Goal: Transaction & Acquisition: Subscribe to service/newsletter

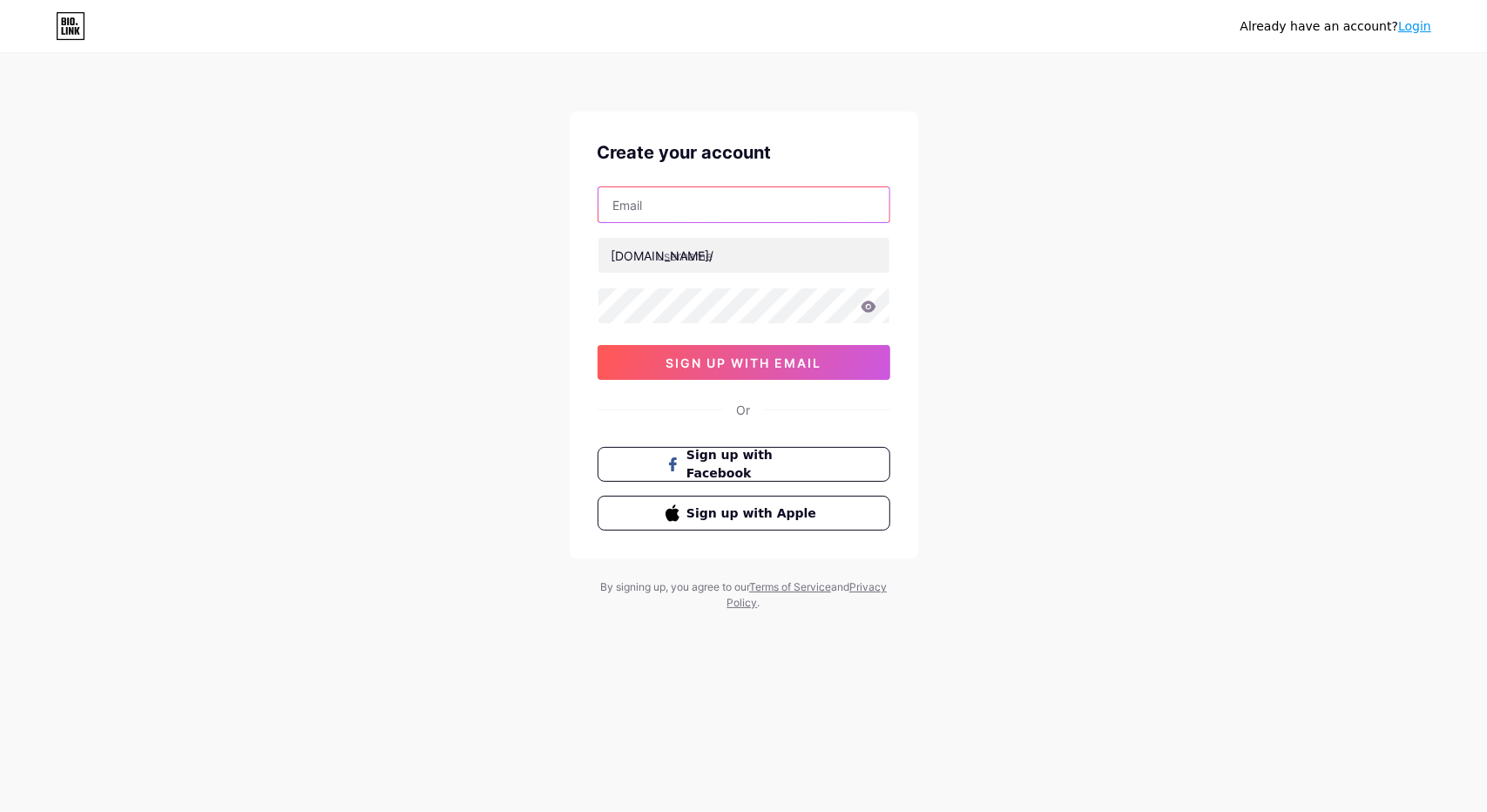
click at [807, 207] on input "text" at bounding box center [744, 204] width 291 height 35
type input "[EMAIL_ADDRESS][DOMAIN_NAME]"
drag, startPoint x: 687, startPoint y: 207, endPoint x: 542, endPoint y: 208, distance: 145.0
click at [542, 208] on div "Already have an account? Login Create your account [EMAIL_ADDRESS][DOMAIN_NAME]…" at bounding box center [744, 333] width 1487 height 666
click at [700, 258] on input "text" at bounding box center [744, 255] width 291 height 35
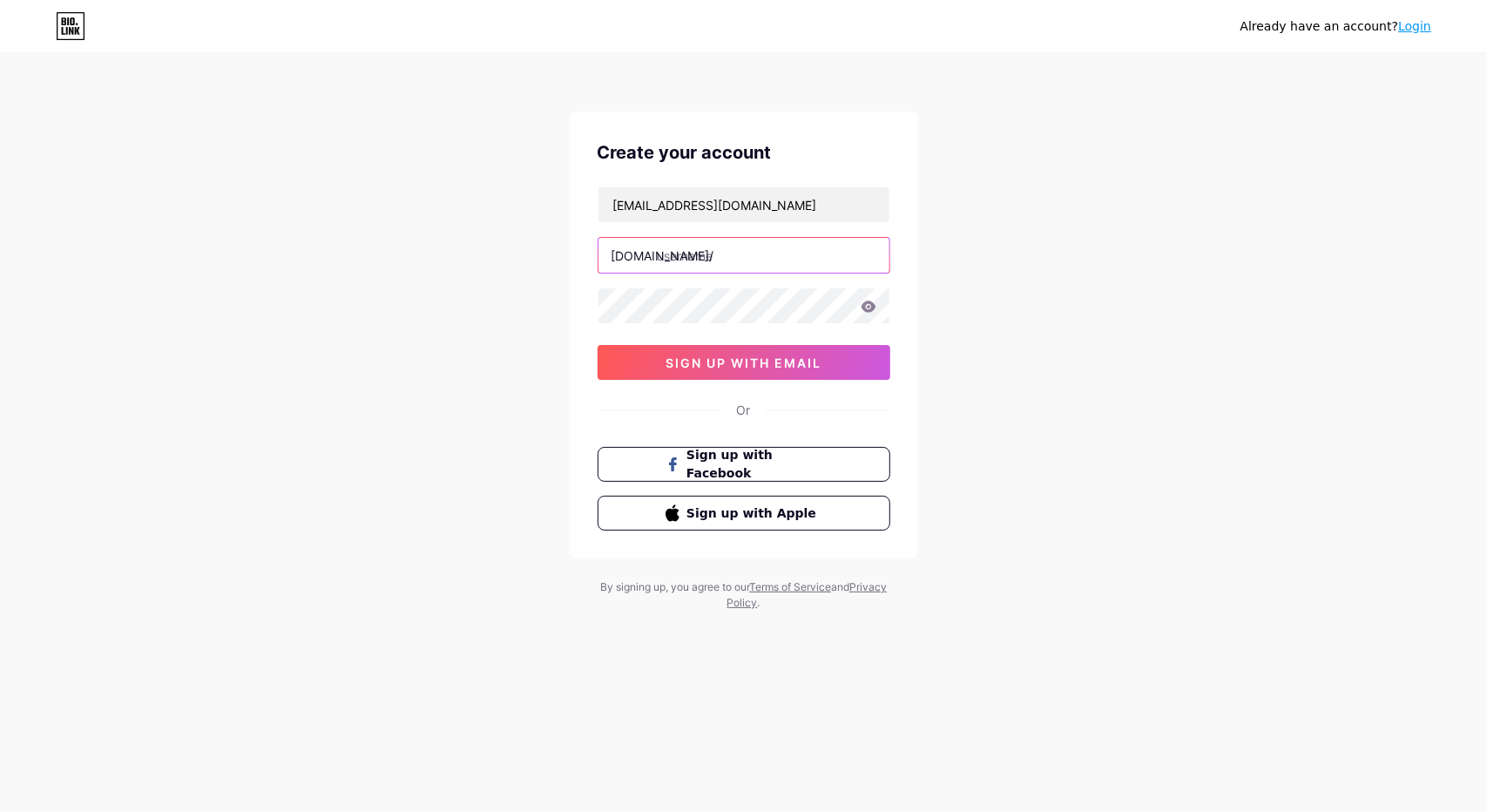
paste input "espacealpha"
click at [737, 203] on input "[EMAIL_ADDRESS][DOMAIN_NAME]" at bounding box center [744, 204] width 291 height 35
click at [743, 253] on input "espacealpha" at bounding box center [744, 255] width 291 height 35
paste input "agdal"
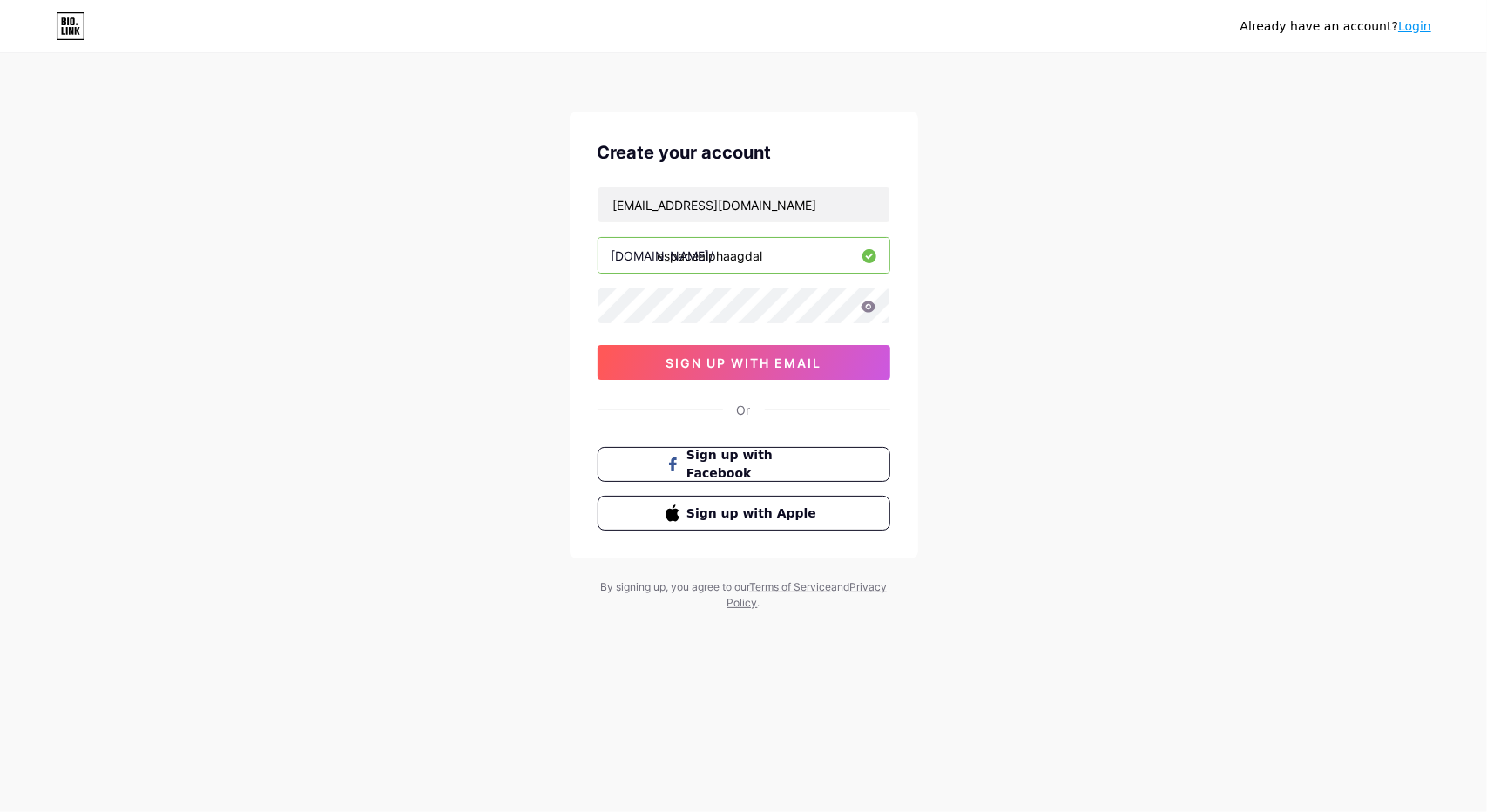
type input "espacealphaagdal"
click at [1099, 270] on div "Already have an account? Login Create your account [EMAIL_ADDRESS][DOMAIN_NAME]…" at bounding box center [744, 333] width 1487 height 666
click at [779, 355] on span "sign up with email" at bounding box center [744, 363] width 156 height 15
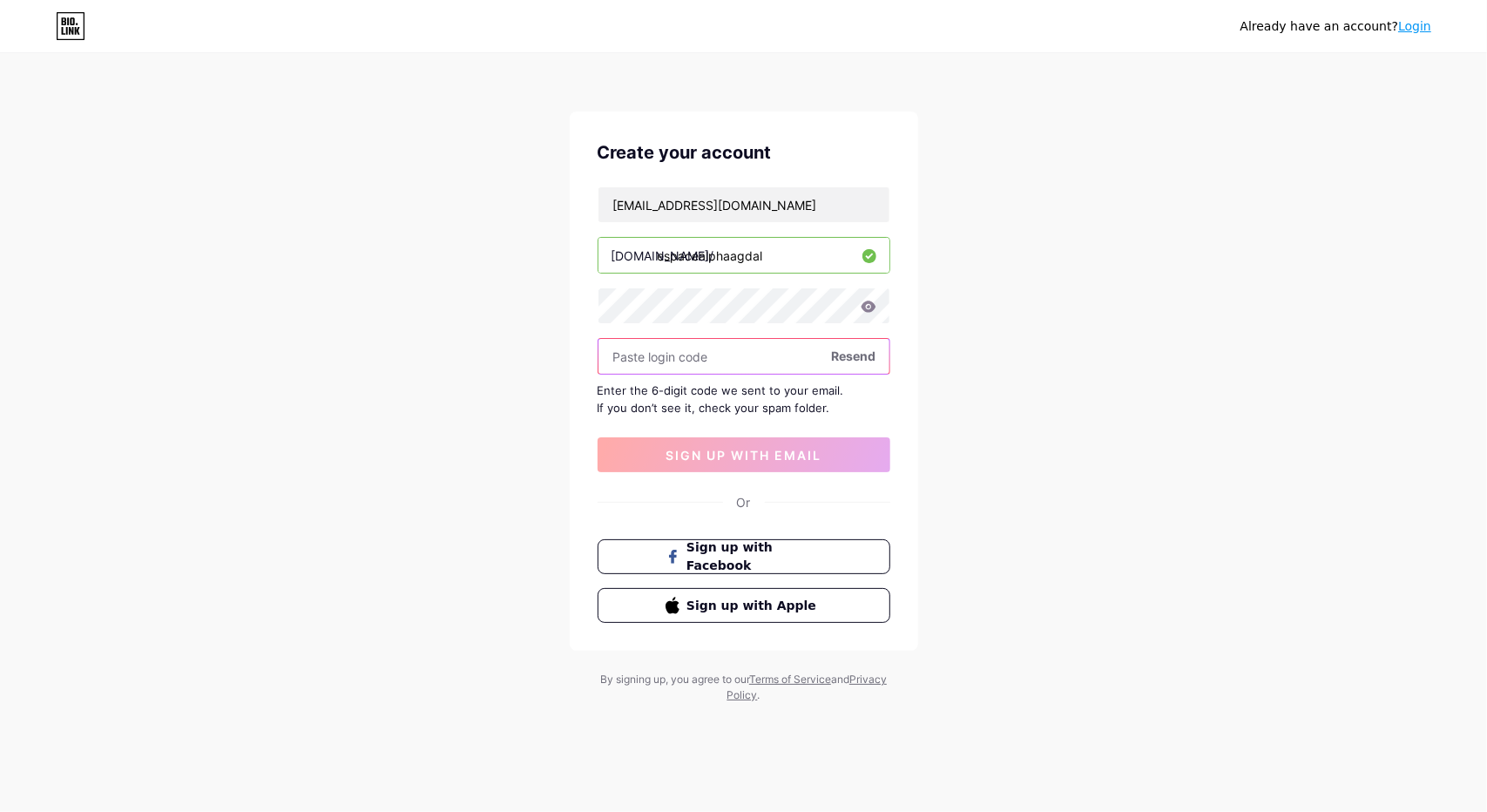
paste input "280974"
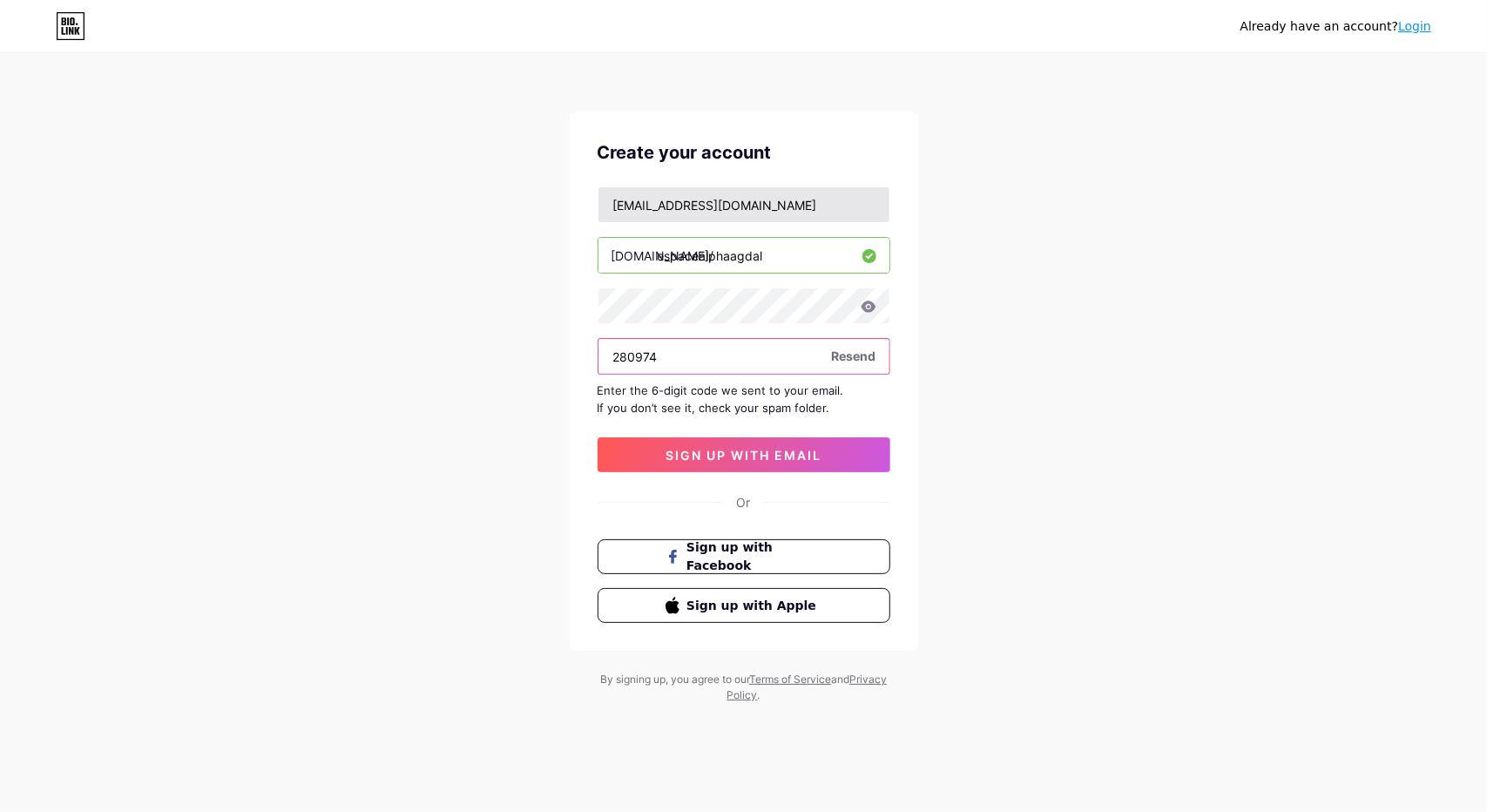
type input "280974"
click at [867, 217] on input "[EMAIL_ADDRESS][DOMAIN_NAME]" at bounding box center [744, 204] width 291 height 35
drag, startPoint x: 782, startPoint y: 252, endPoint x: 572, endPoint y: 256, distance: 210.0
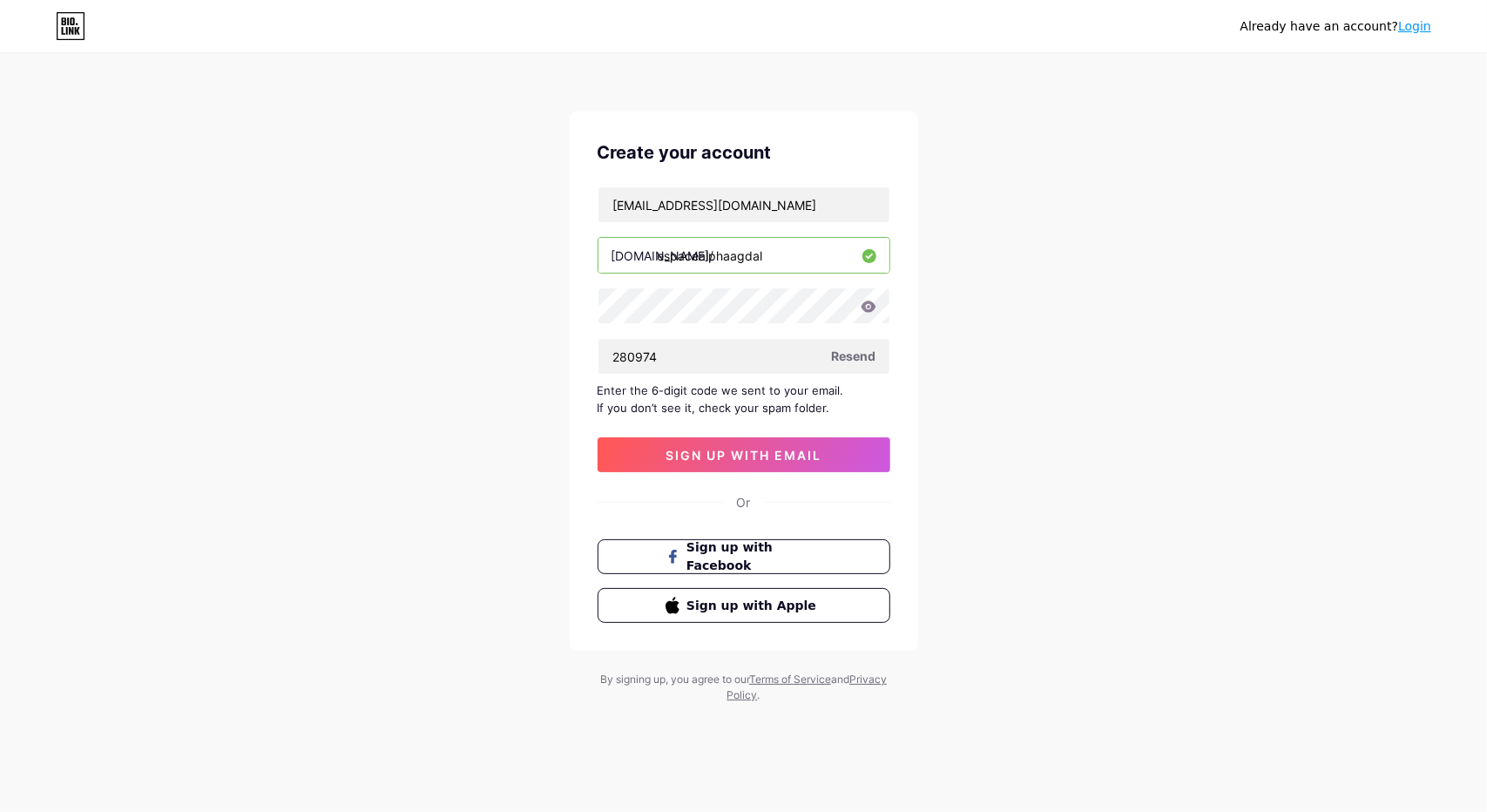
click at [572, 256] on div "Create your account [EMAIL_ADDRESS][DOMAIN_NAME] [DOMAIN_NAME]/ espacealphaagda…" at bounding box center [744, 382] width 349 height 539
drag, startPoint x: 852, startPoint y: 210, endPoint x: 543, endPoint y: 210, distance: 309.0
click at [543, 210] on div "Already have an account? Login Create your account [EMAIL_ADDRESS][DOMAIN_NAME]…" at bounding box center [744, 379] width 1487 height 758
click at [677, 450] on span "sign up with email" at bounding box center [744, 455] width 156 height 15
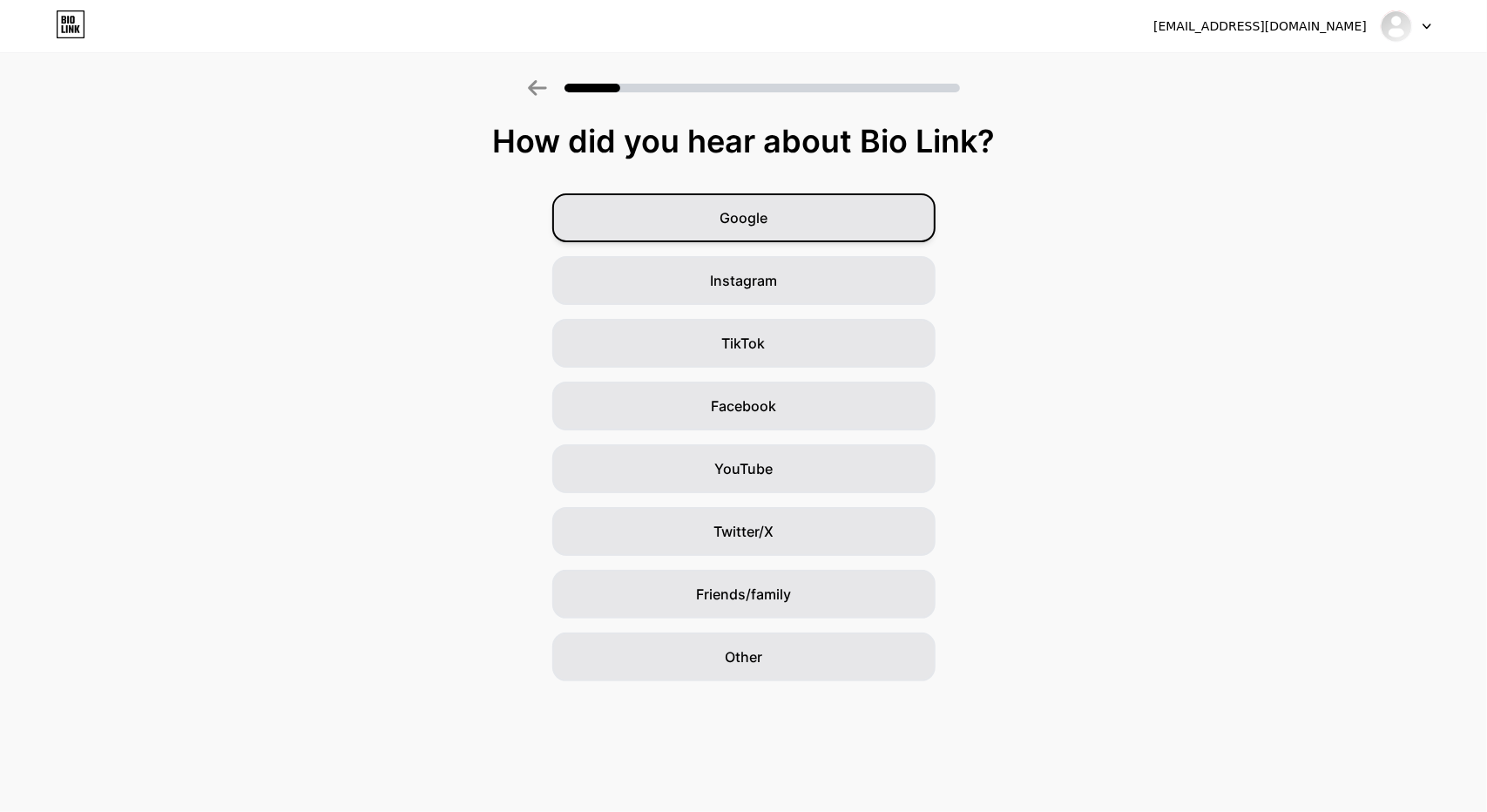
click at [816, 238] on div "Google" at bounding box center [744, 218] width 383 height 49
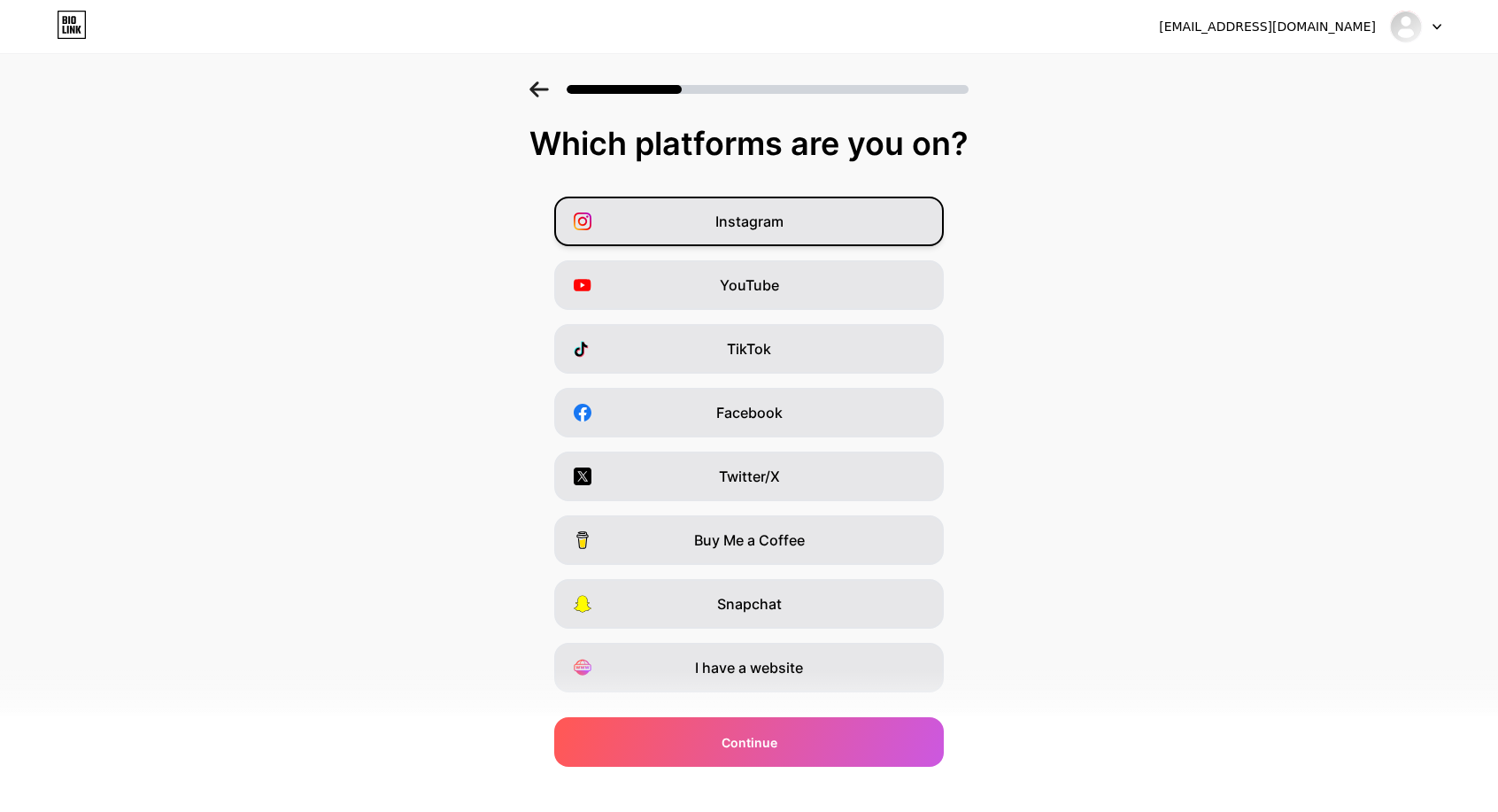
click at [808, 235] on div "Instagram" at bounding box center [749, 222] width 390 height 50
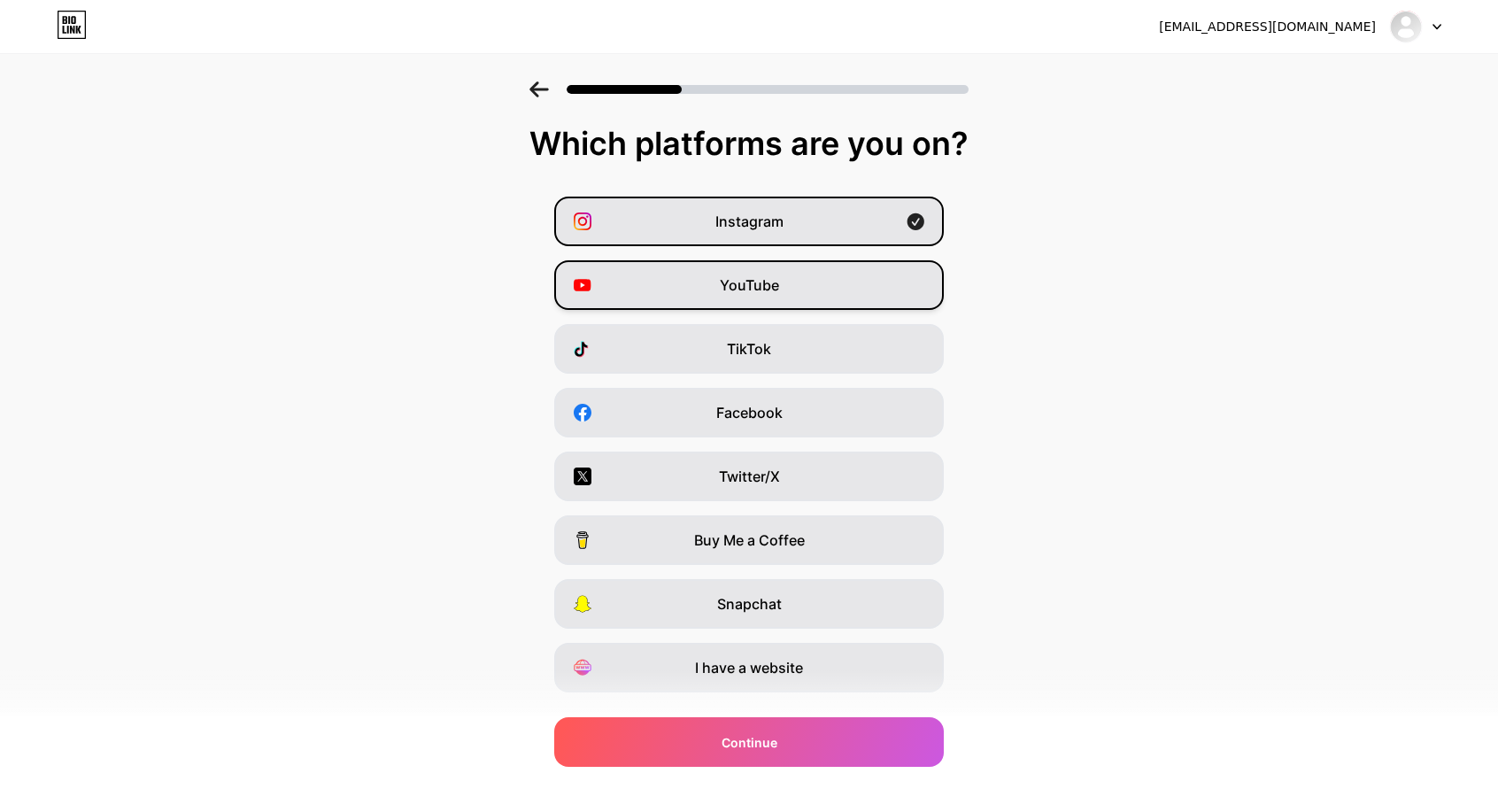
click at [813, 288] on div "YouTube" at bounding box center [749, 285] width 390 height 50
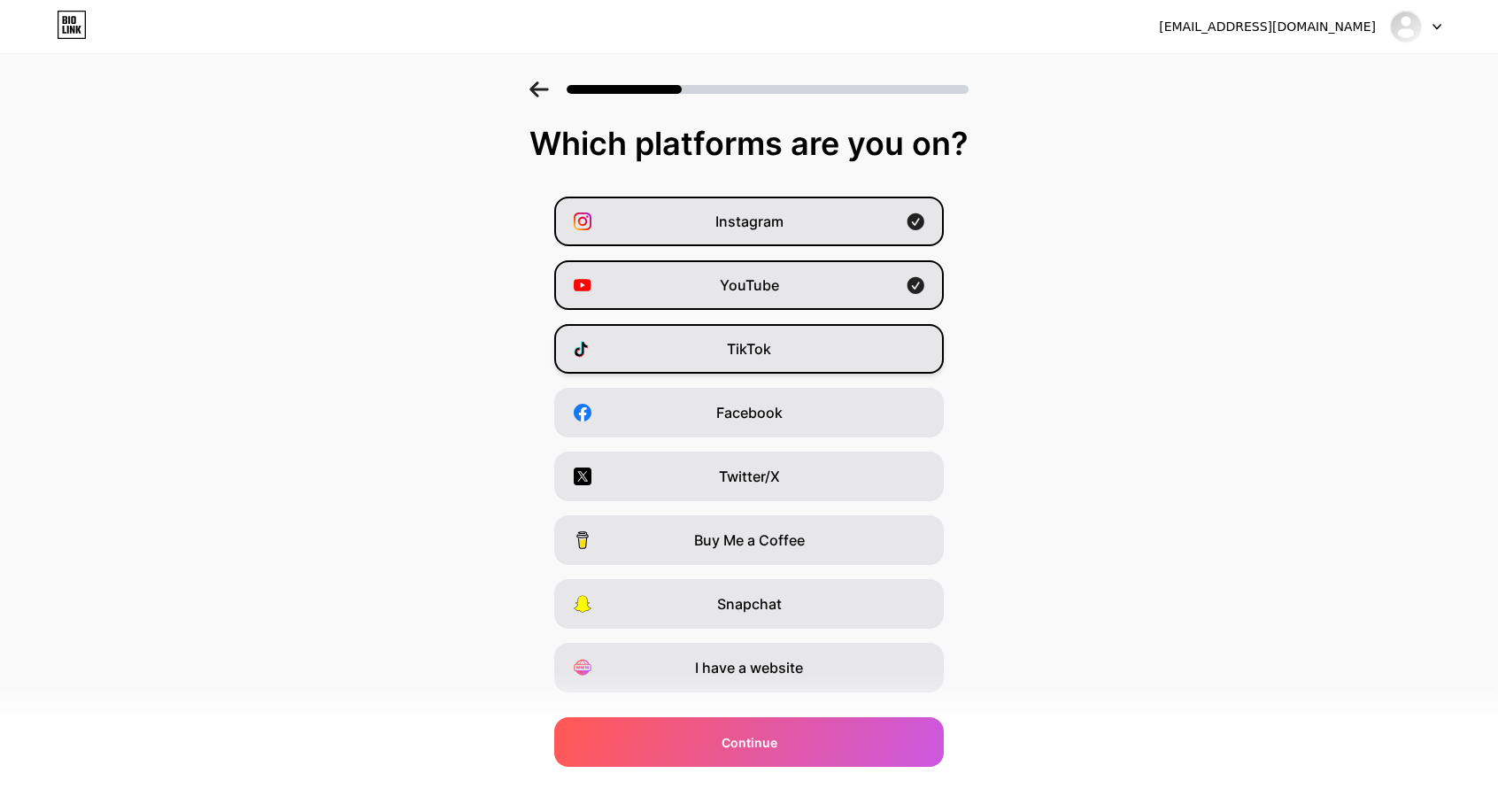
click at [831, 355] on div "TikTok" at bounding box center [749, 349] width 390 height 50
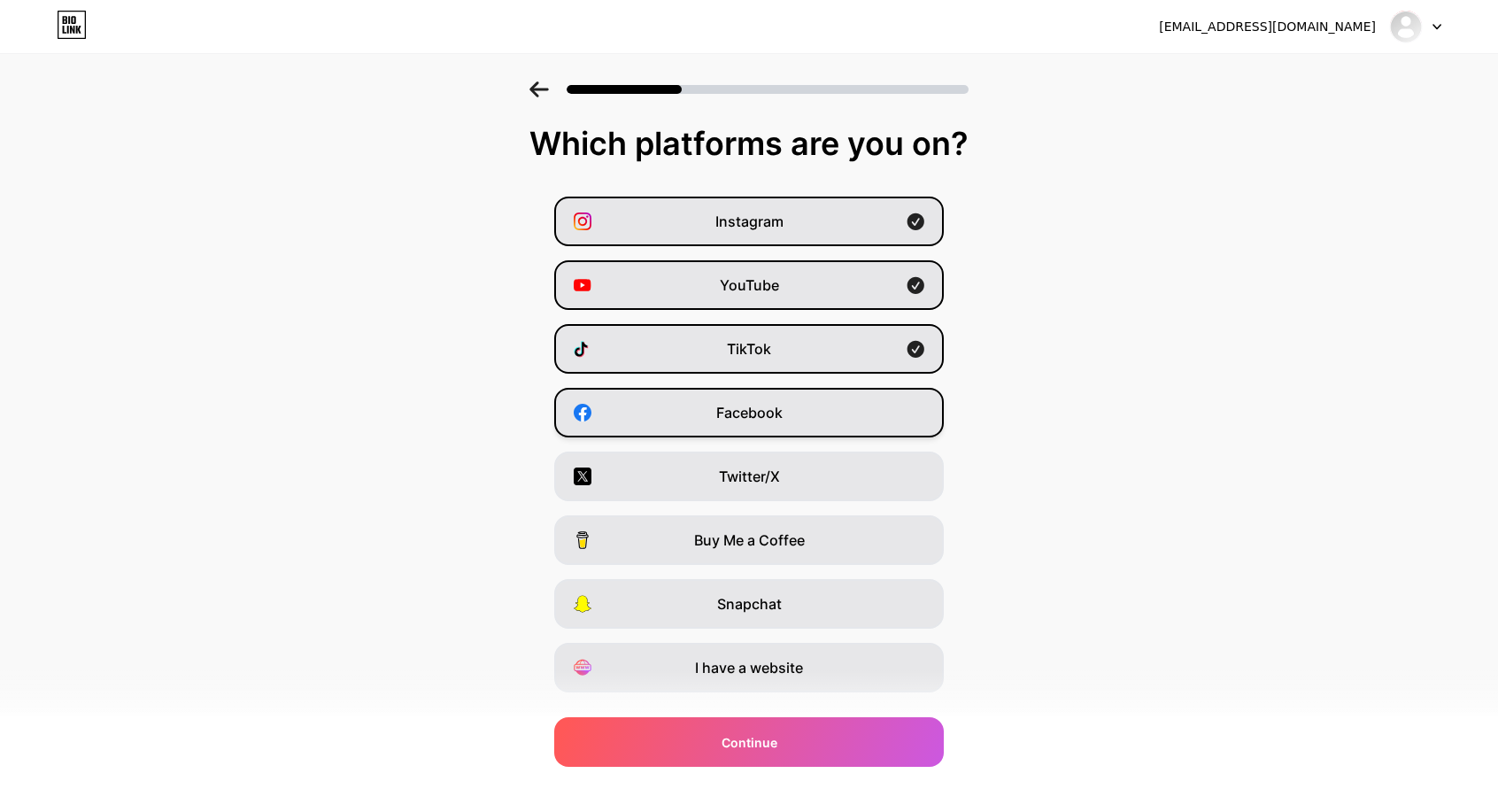
click at [807, 428] on div "Facebook" at bounding box center [749, 413] width 390 height 50
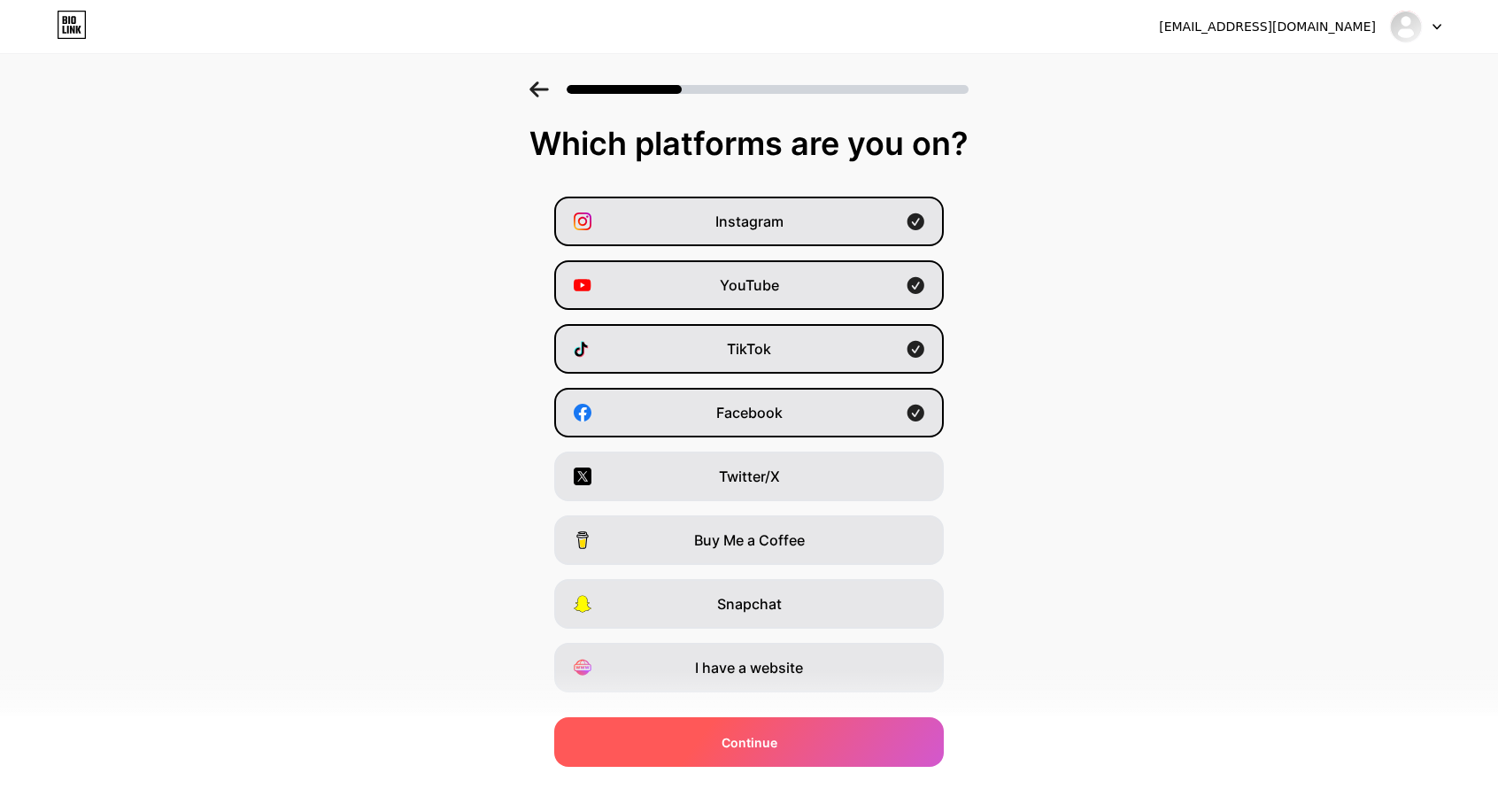
click at [778, 741] on span "Continue" at bounding box center [749, 741] width 55 height 18
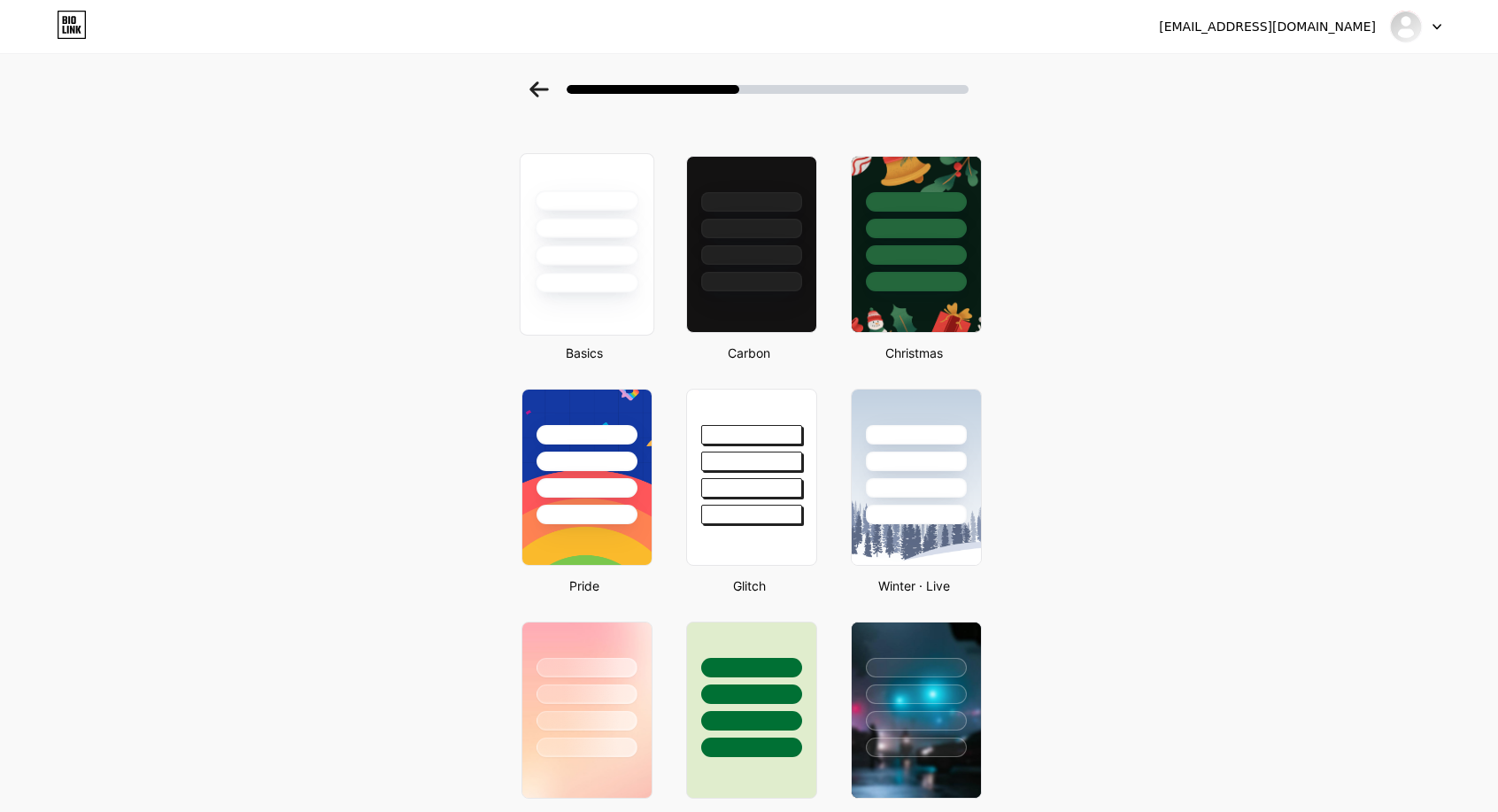
scroll to position [266, 0]
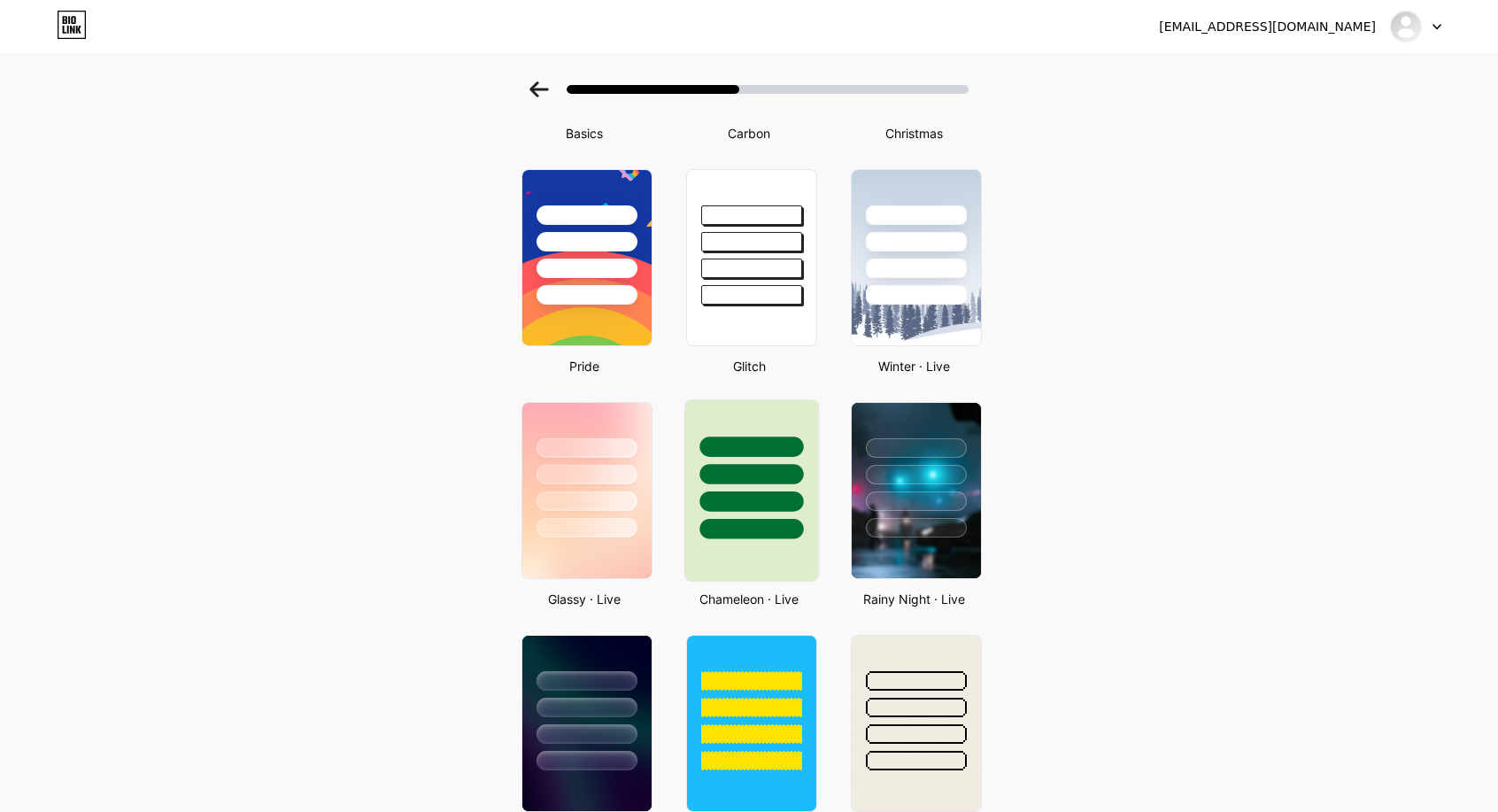
click at [781, 502] on div at bounding box center [751, 501] width 103 height 20
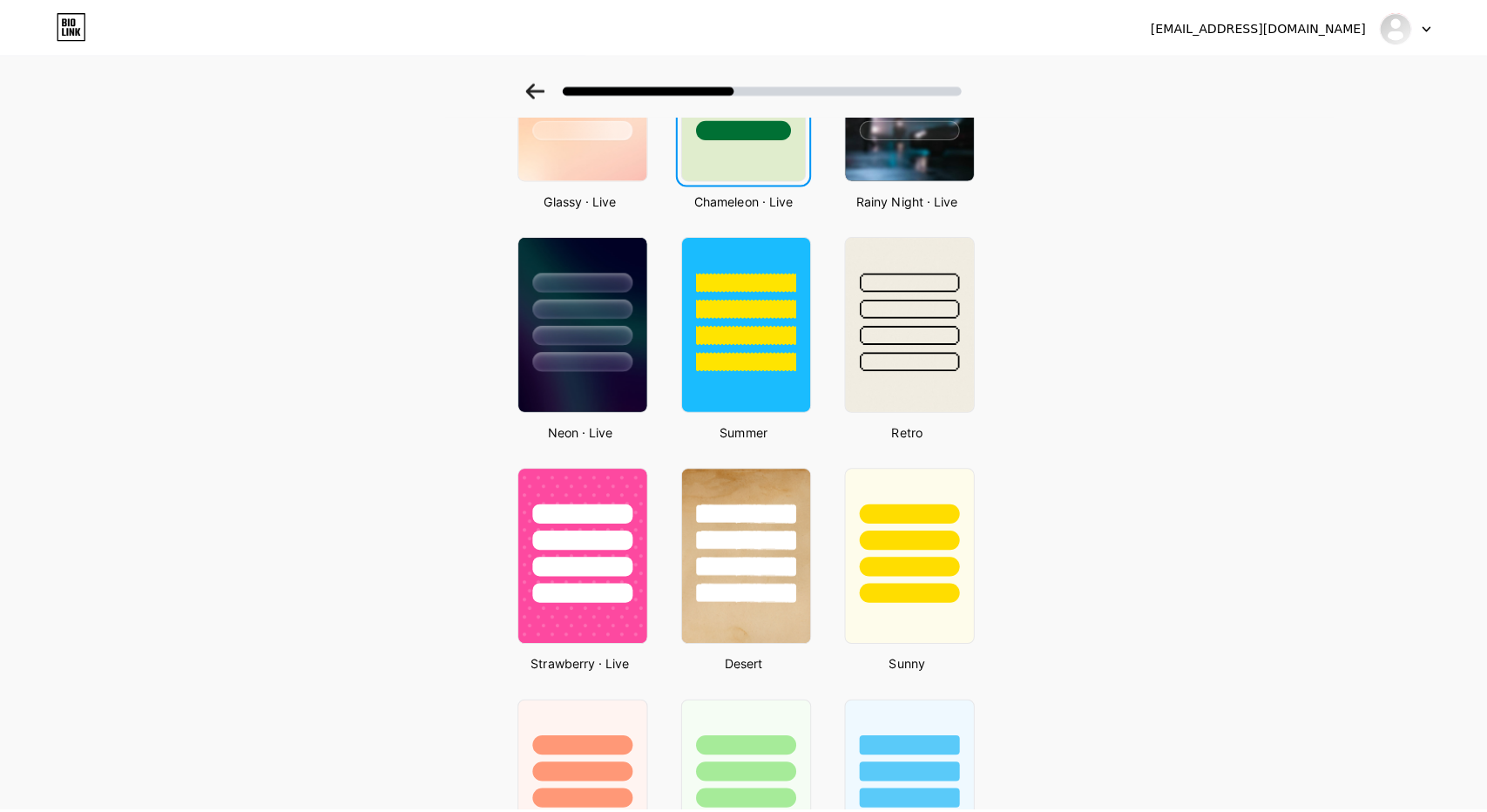
scroll to position [0, 0]
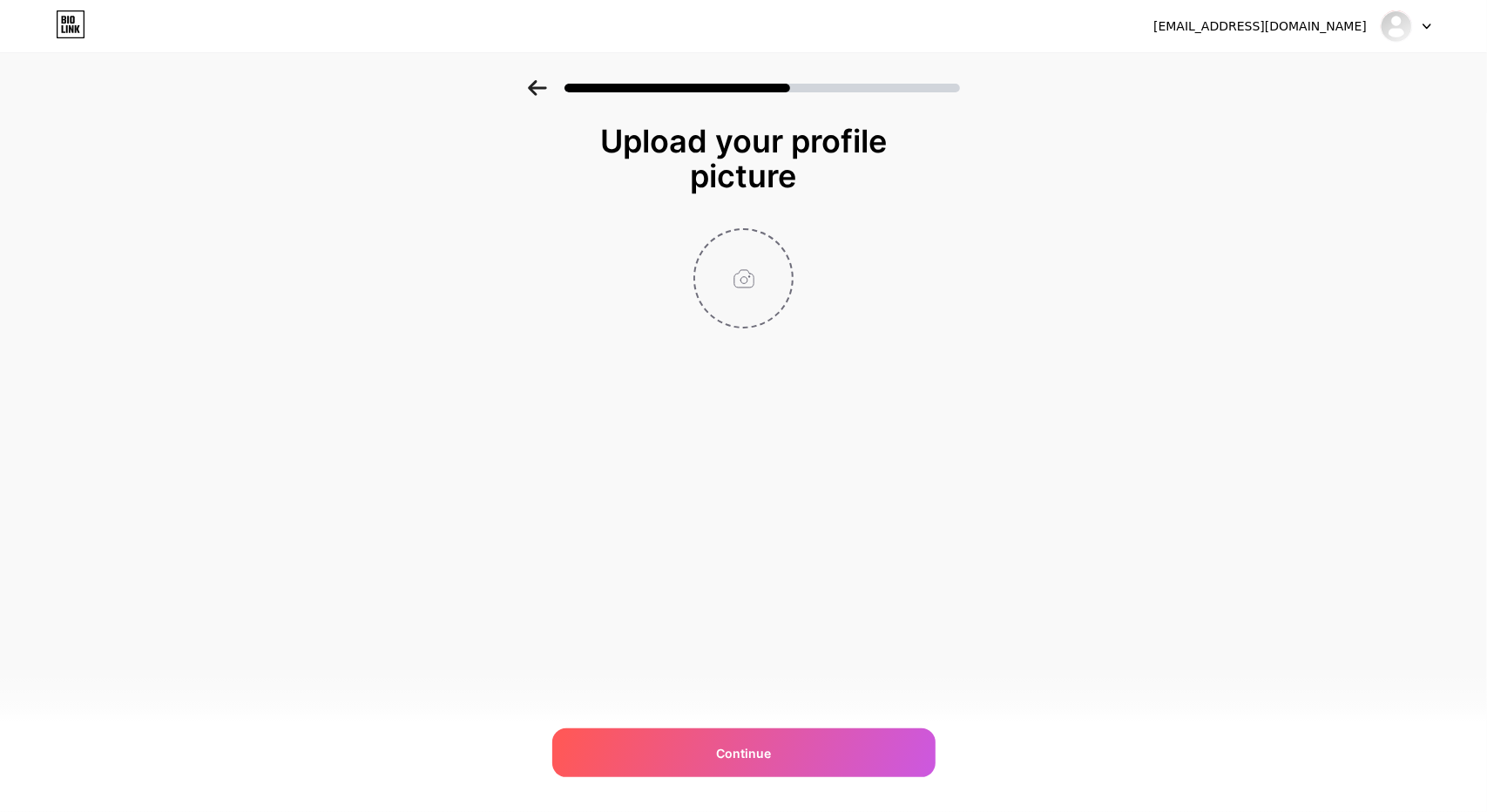
click at [749, 291] on input "file" at bounding box center [743, 278] width 97 height 97
type input "C:\fakepath\gfdf.png"
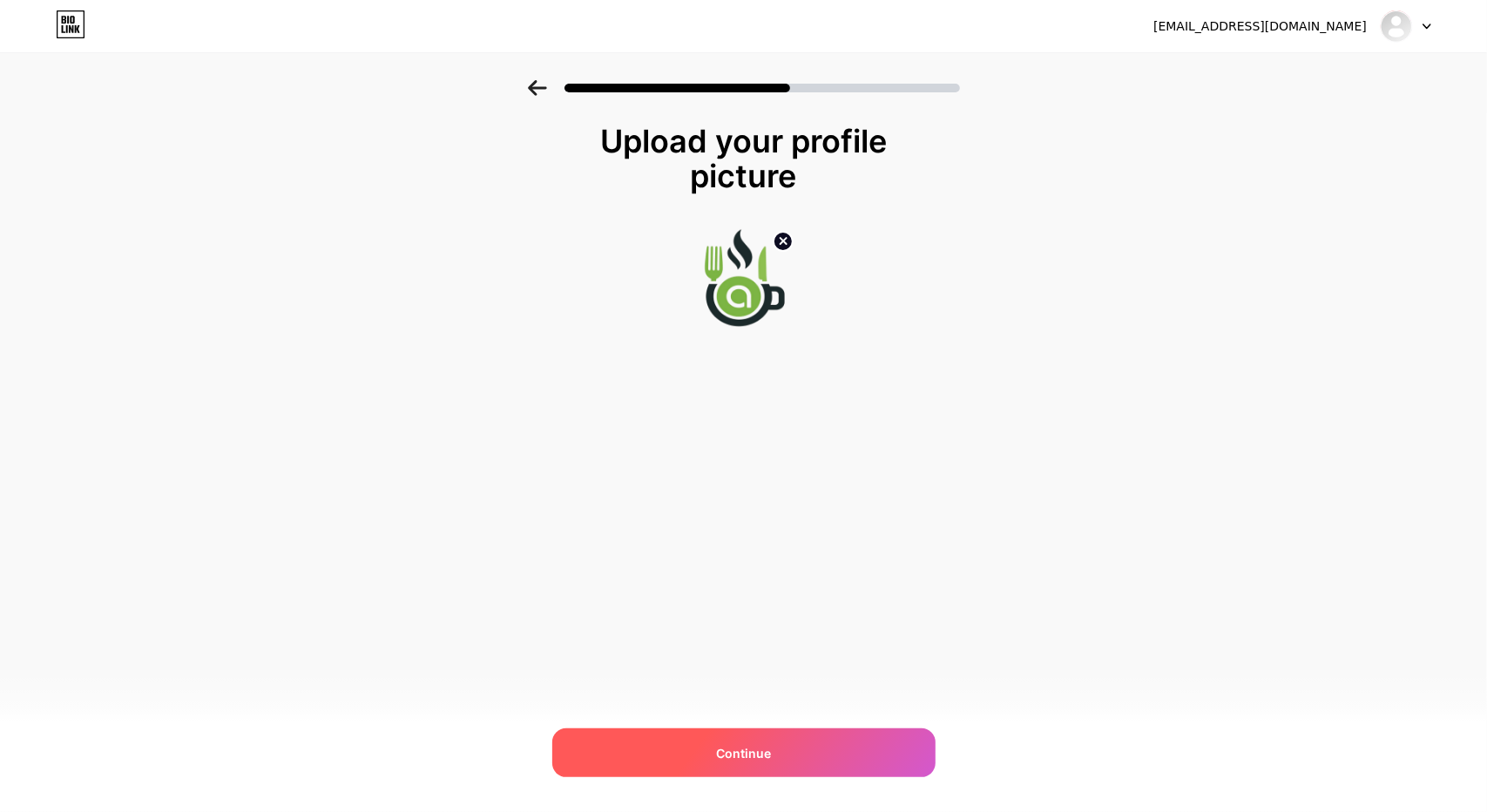
click at [759, 755] on span "Continue" at bounding box center [744, 752] width 55 height 18
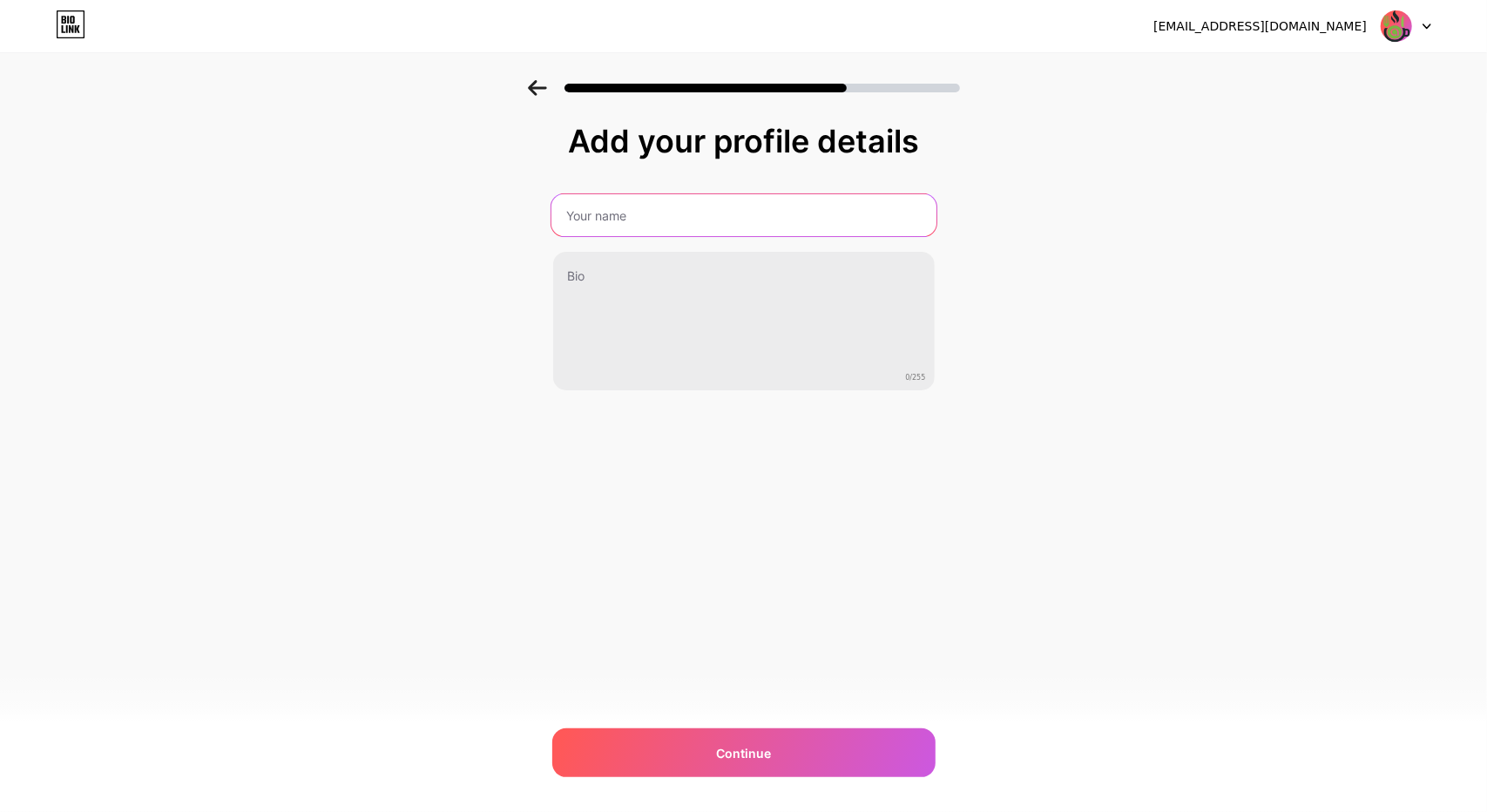
click at [697, 224] on input "text" at bounding box center [744, 215] width 385 height 41
type input "espace alpha agdal"
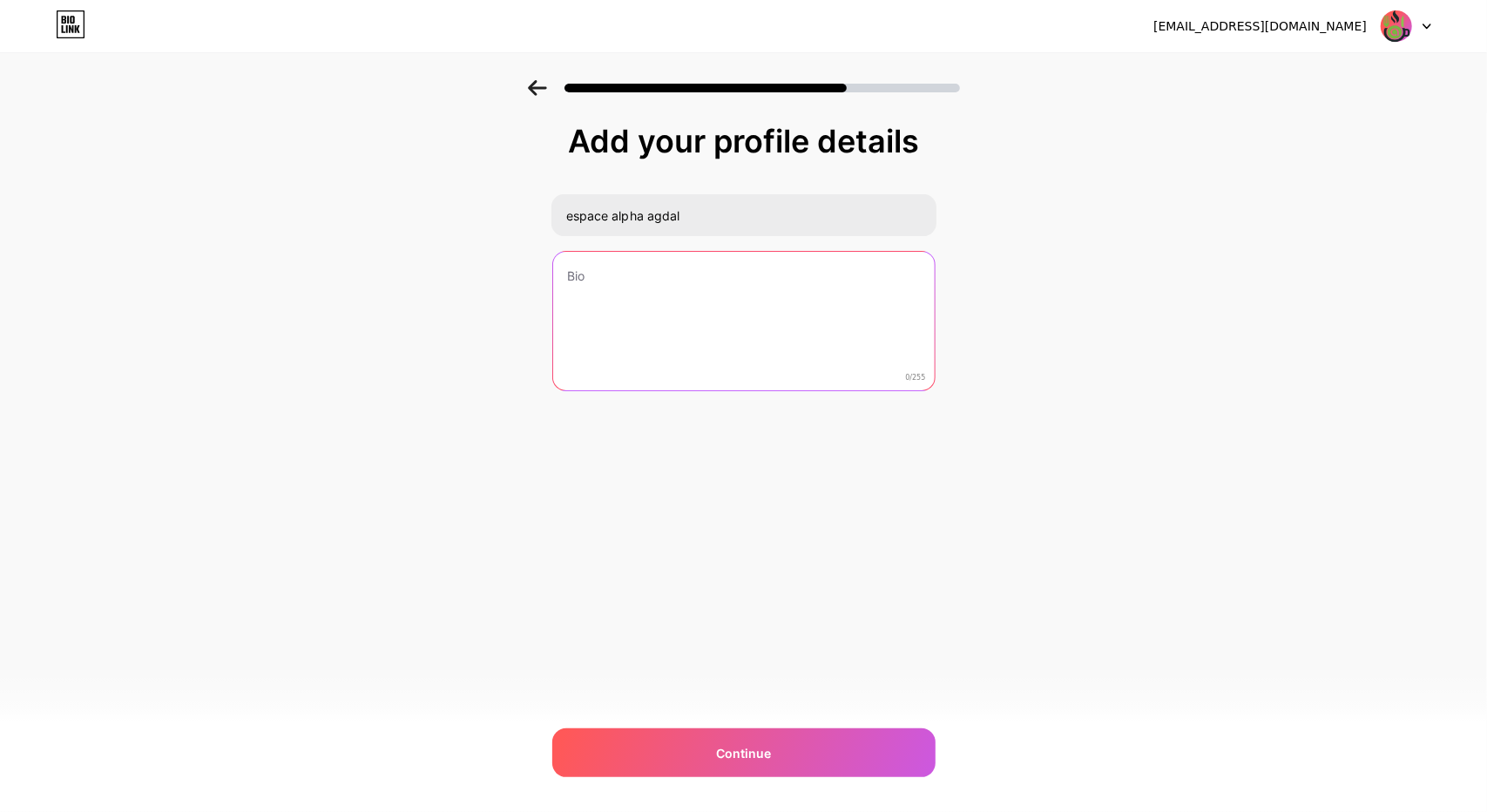
click at [664, 287] on textarea at bounding box center [744, 321] width 382 height 140
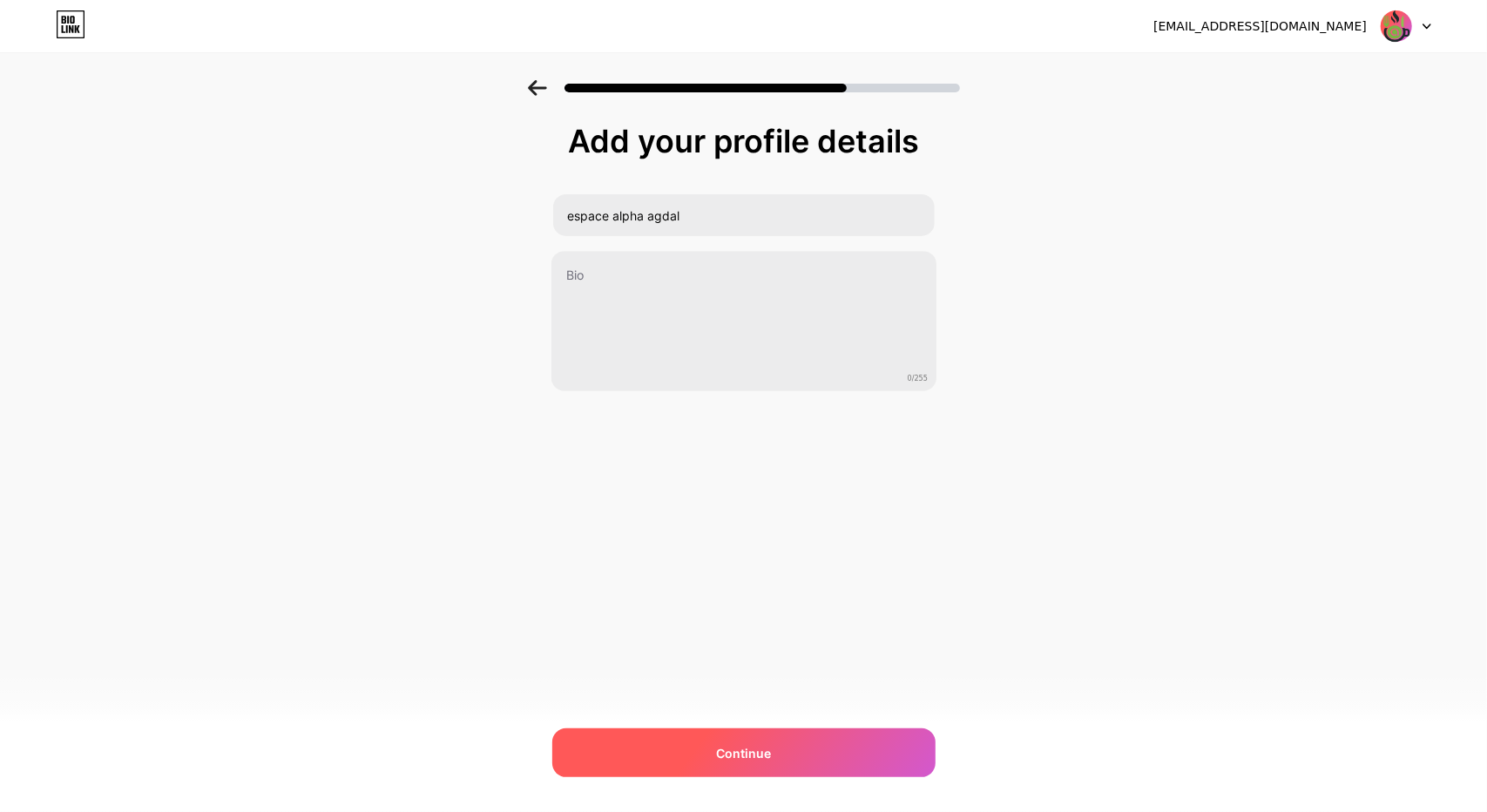
click at [762, 757] on span "Continue" at bounding box center [744, 752] width 55 height 18
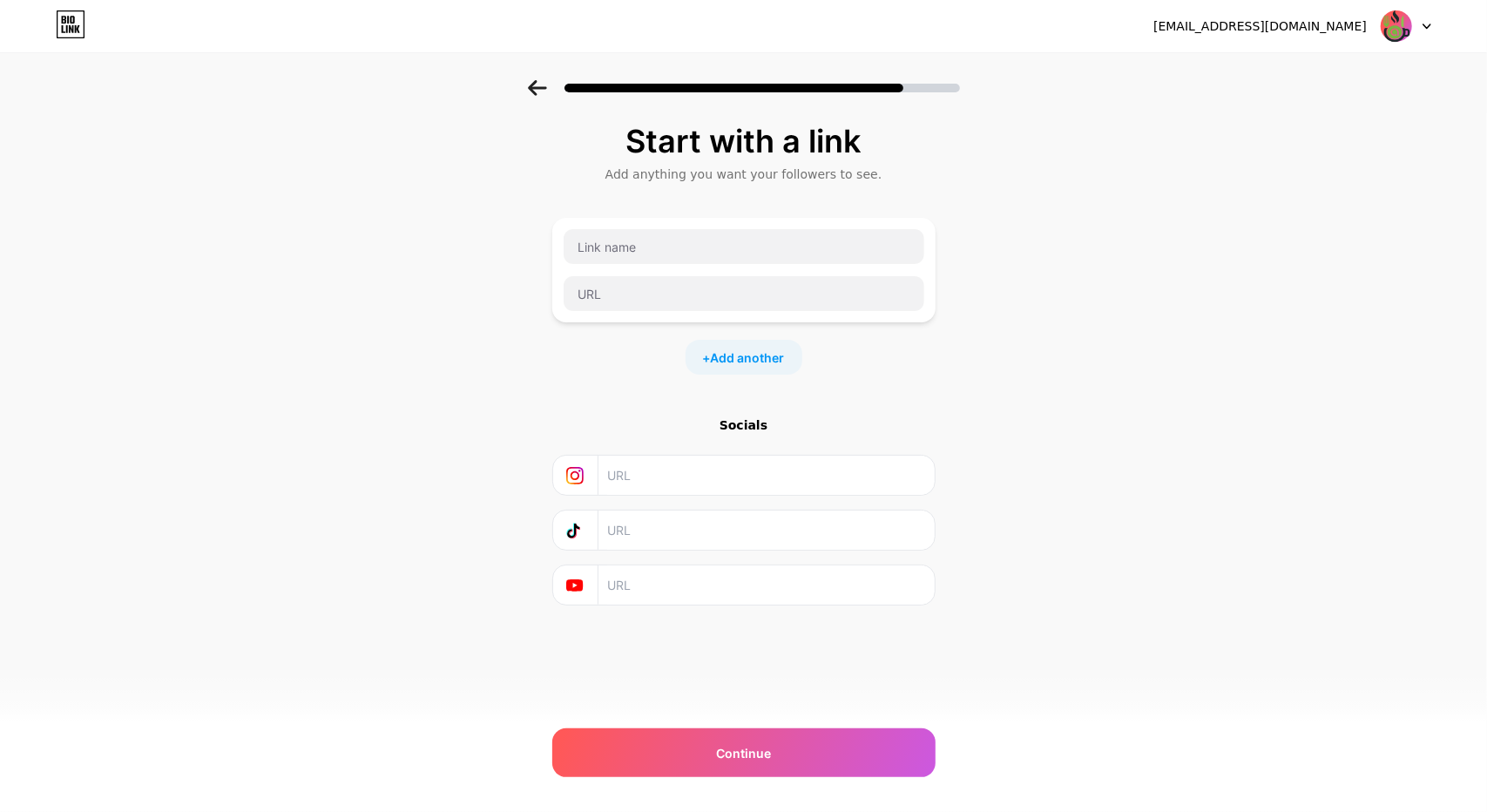
click at [739, 479] on input "text" at bounding box center [765, 476] width 316 height 39
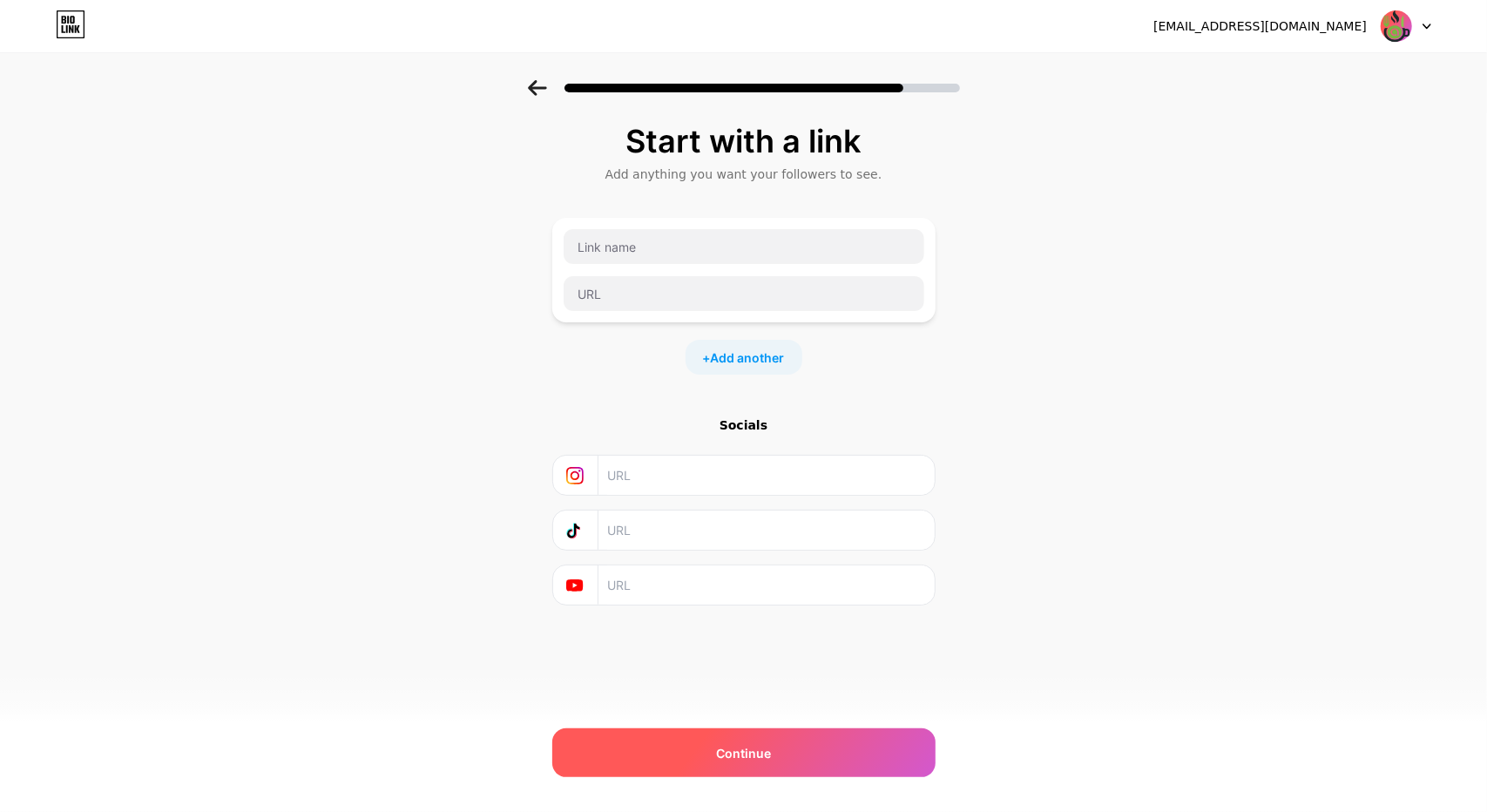
click at [795, 763] on div "Continue" at bounding box center [744, 753] width 383 height 49
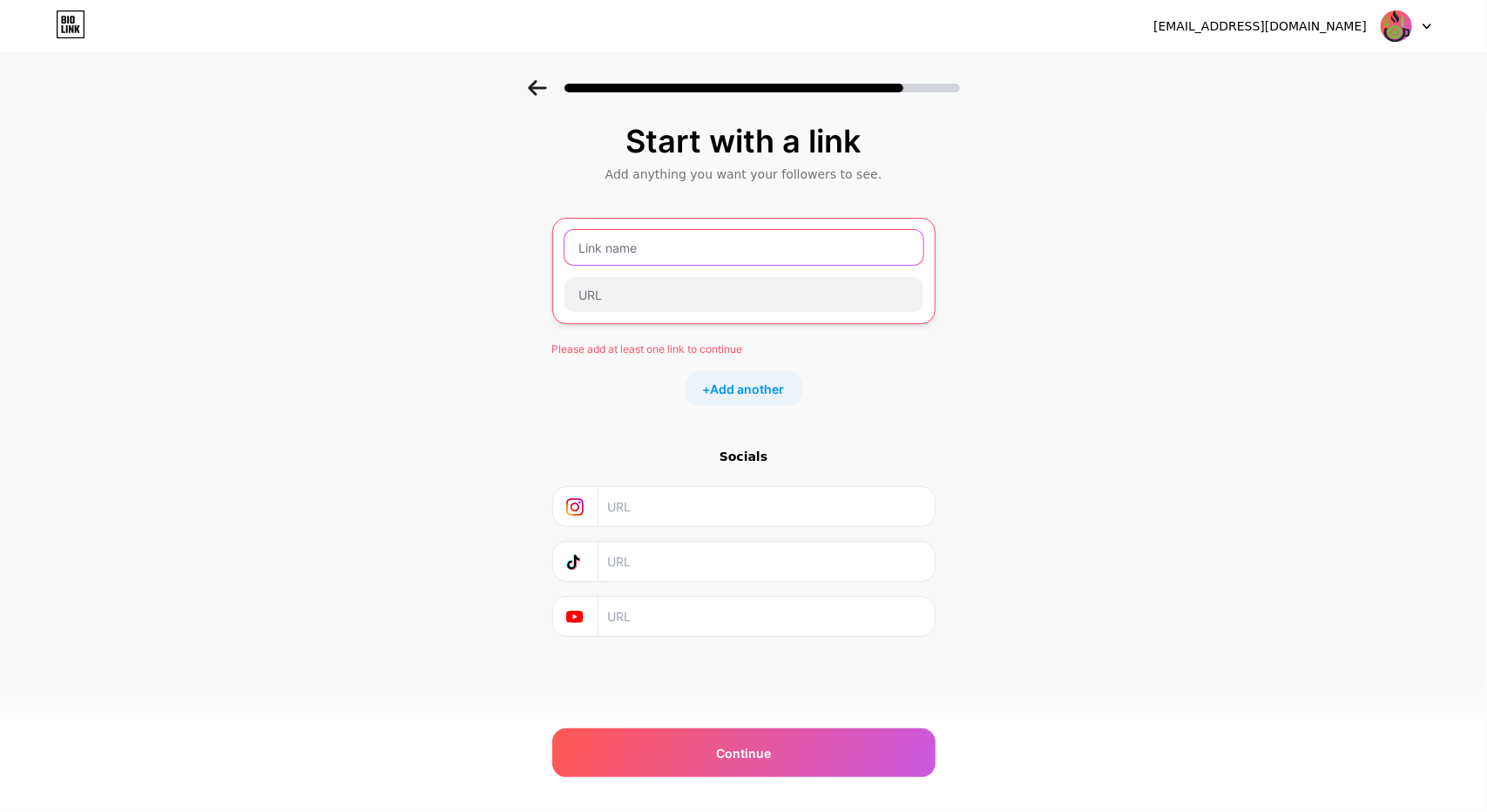
click at [685, 257] on input "text" at bounding box center [744, 247] width 359 height 35
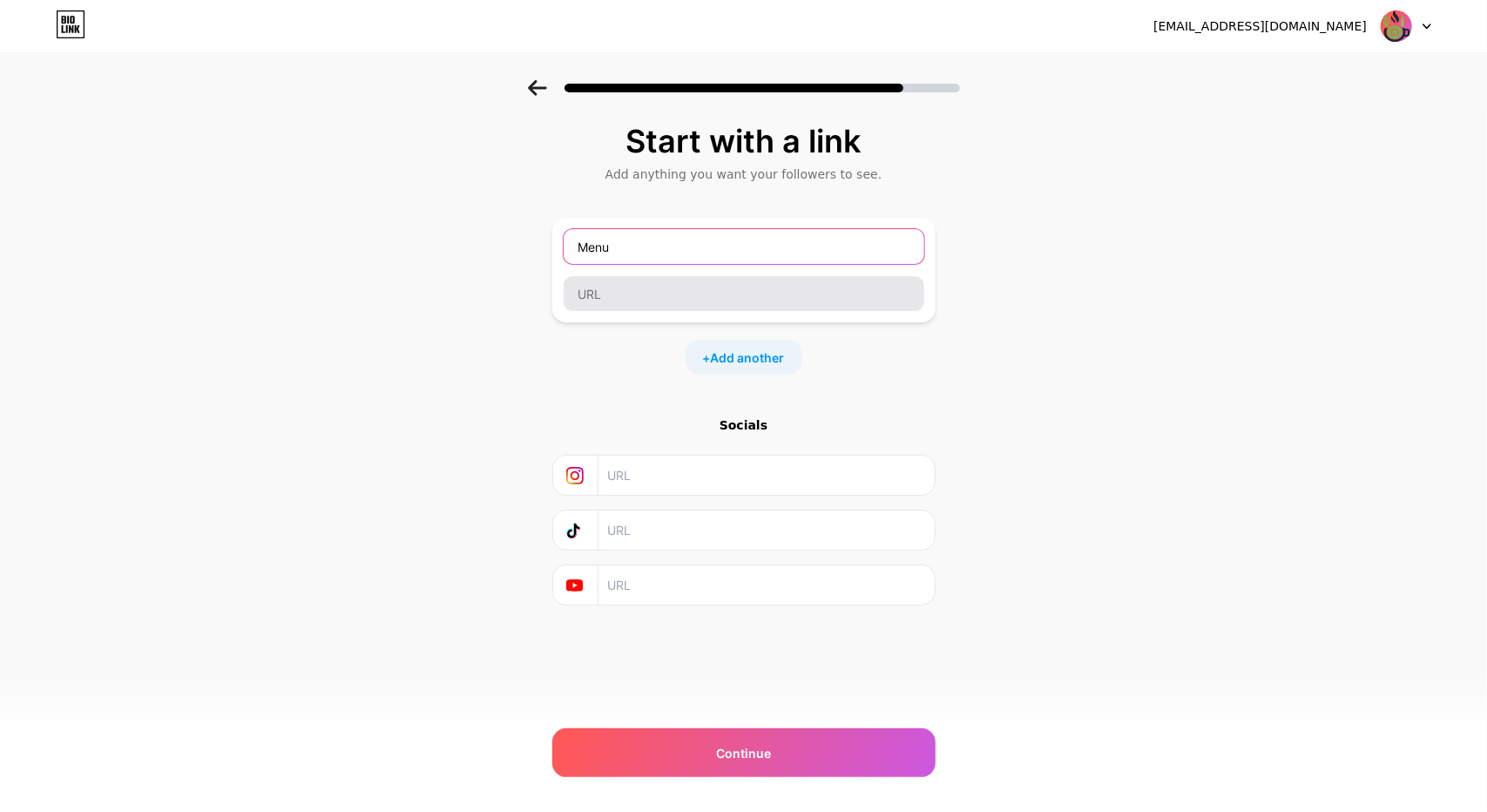
type input "Menu"
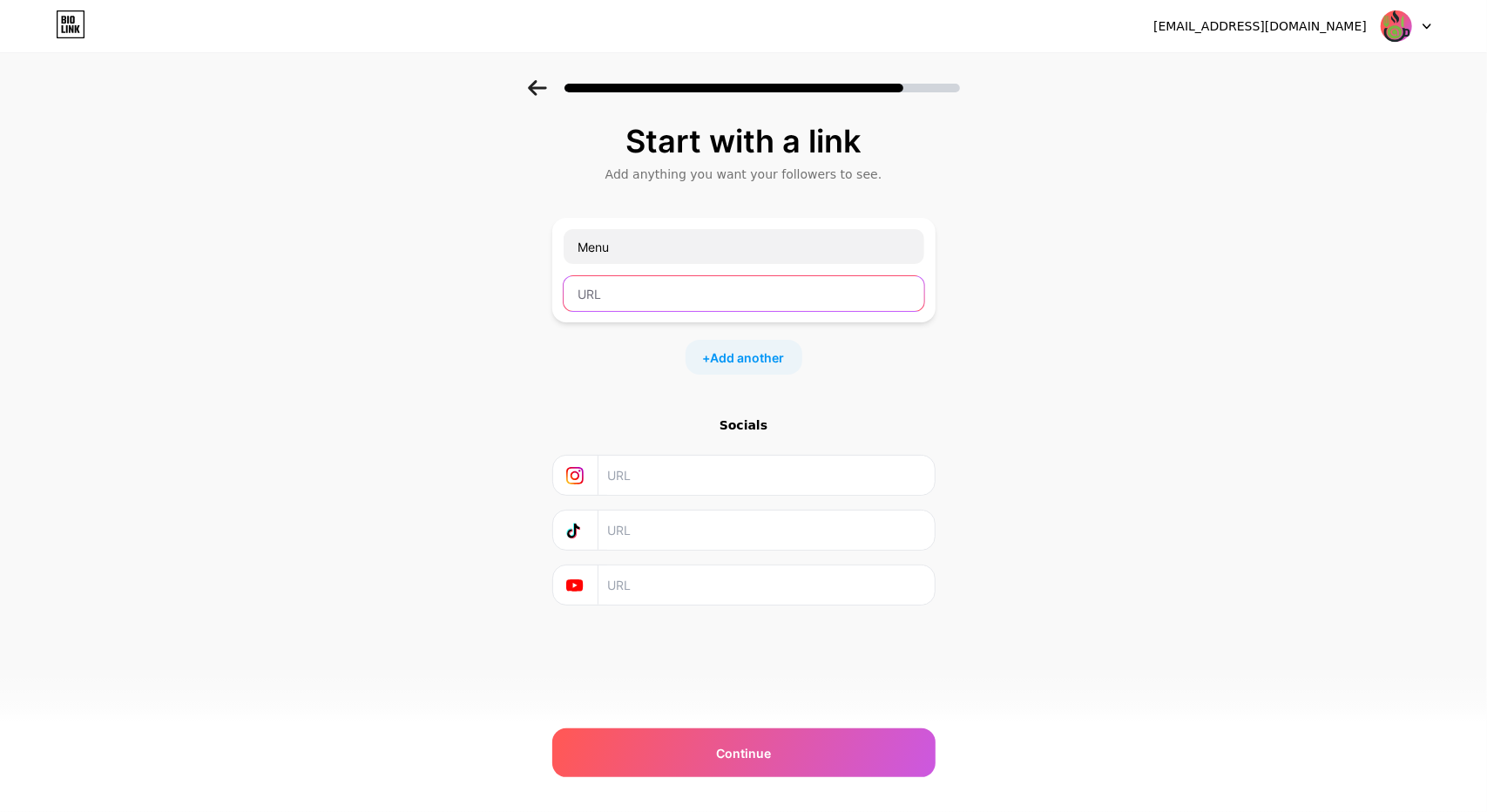
click at [727, 289] on input "text" at bounding box center [744, 293] width 361 height 35
paste input "[URL][DOMAIN_NAME]"
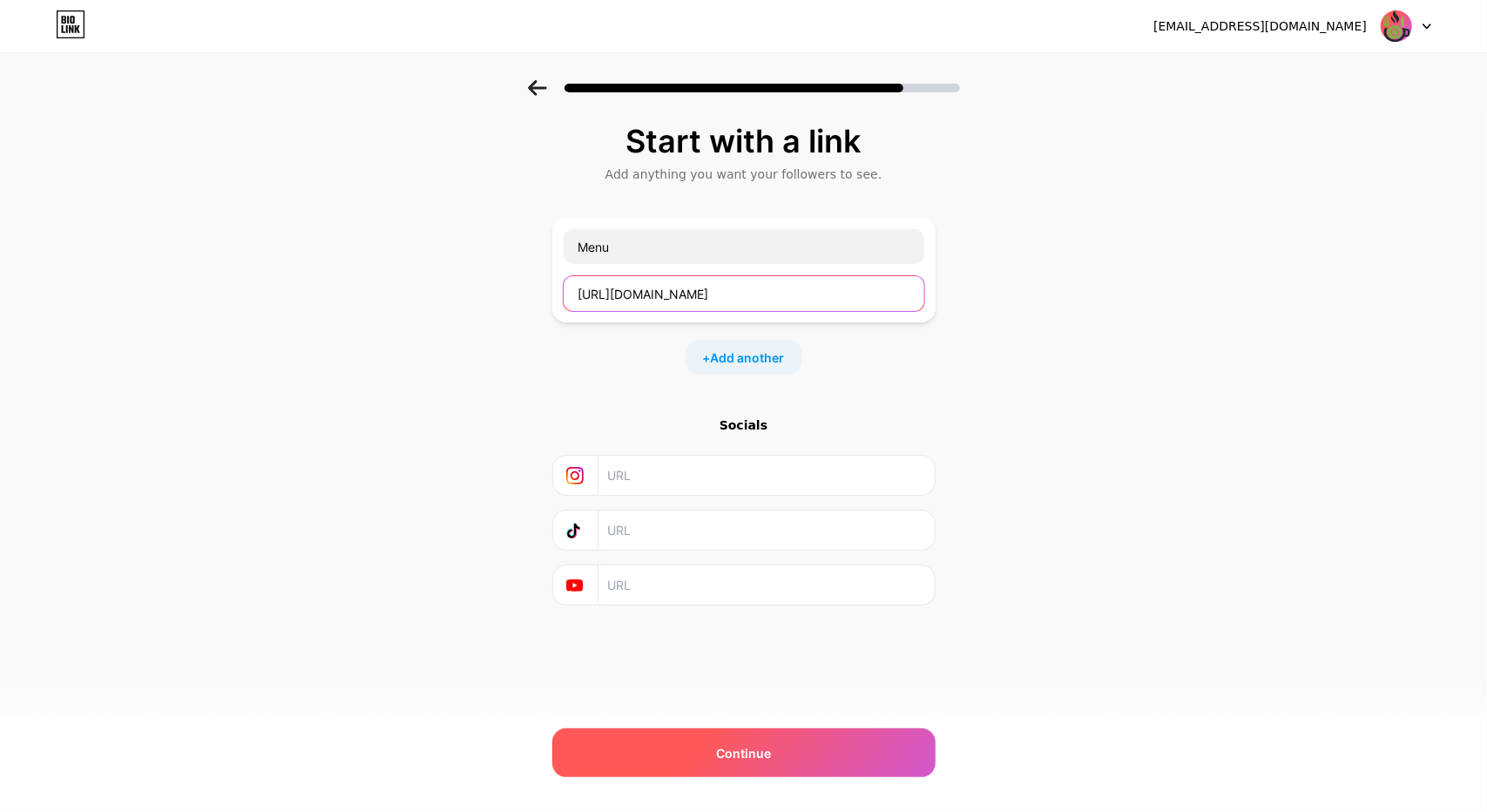
type input "[URL][DOMAIN_NAME]"
click at [769, 740] on div "Continue" at bounding box center [744, 753] width 383 height 49
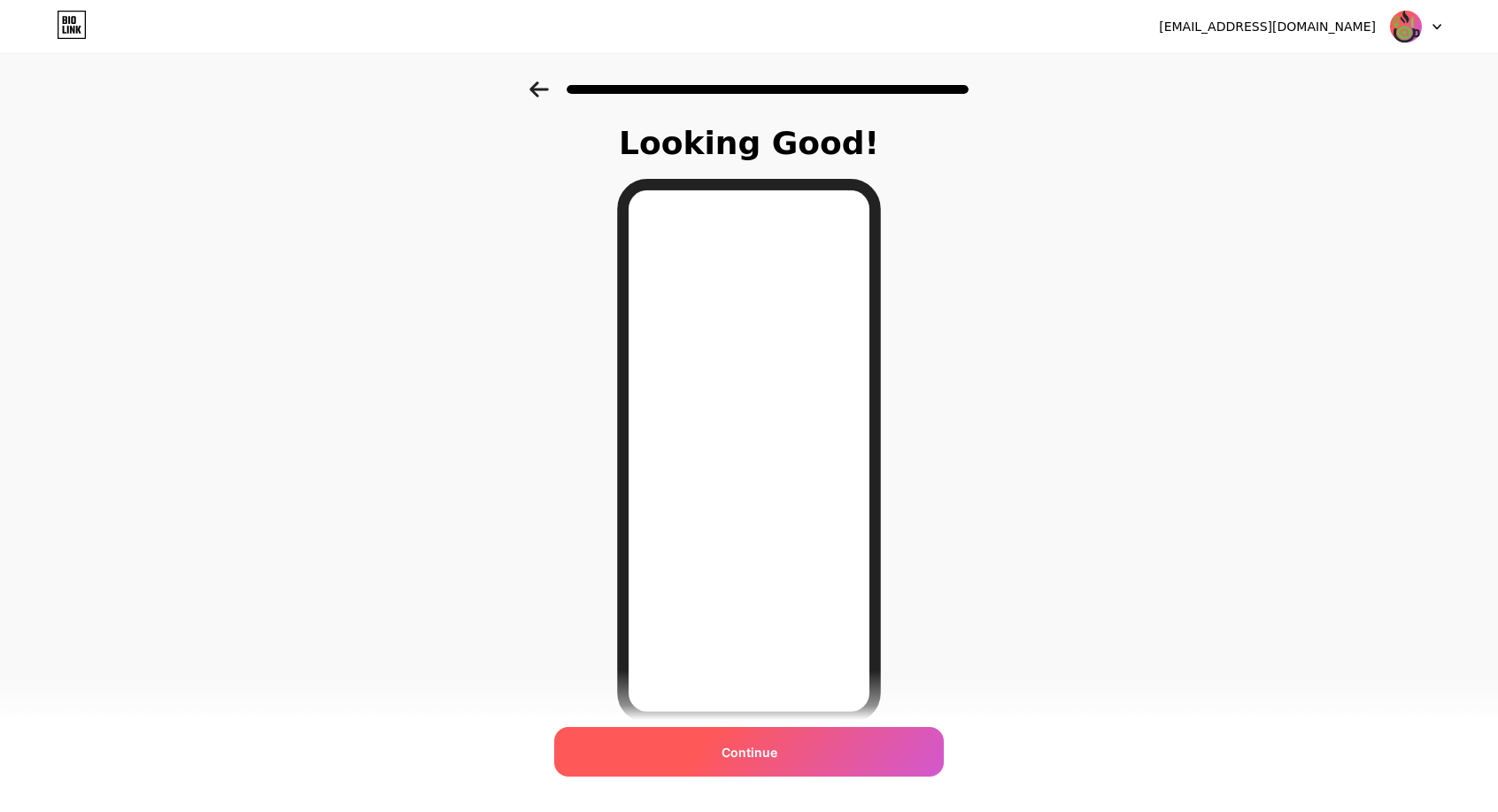
click at [801, 739] on div "Continue" at bounding box center [749, 752] width 390 height 50
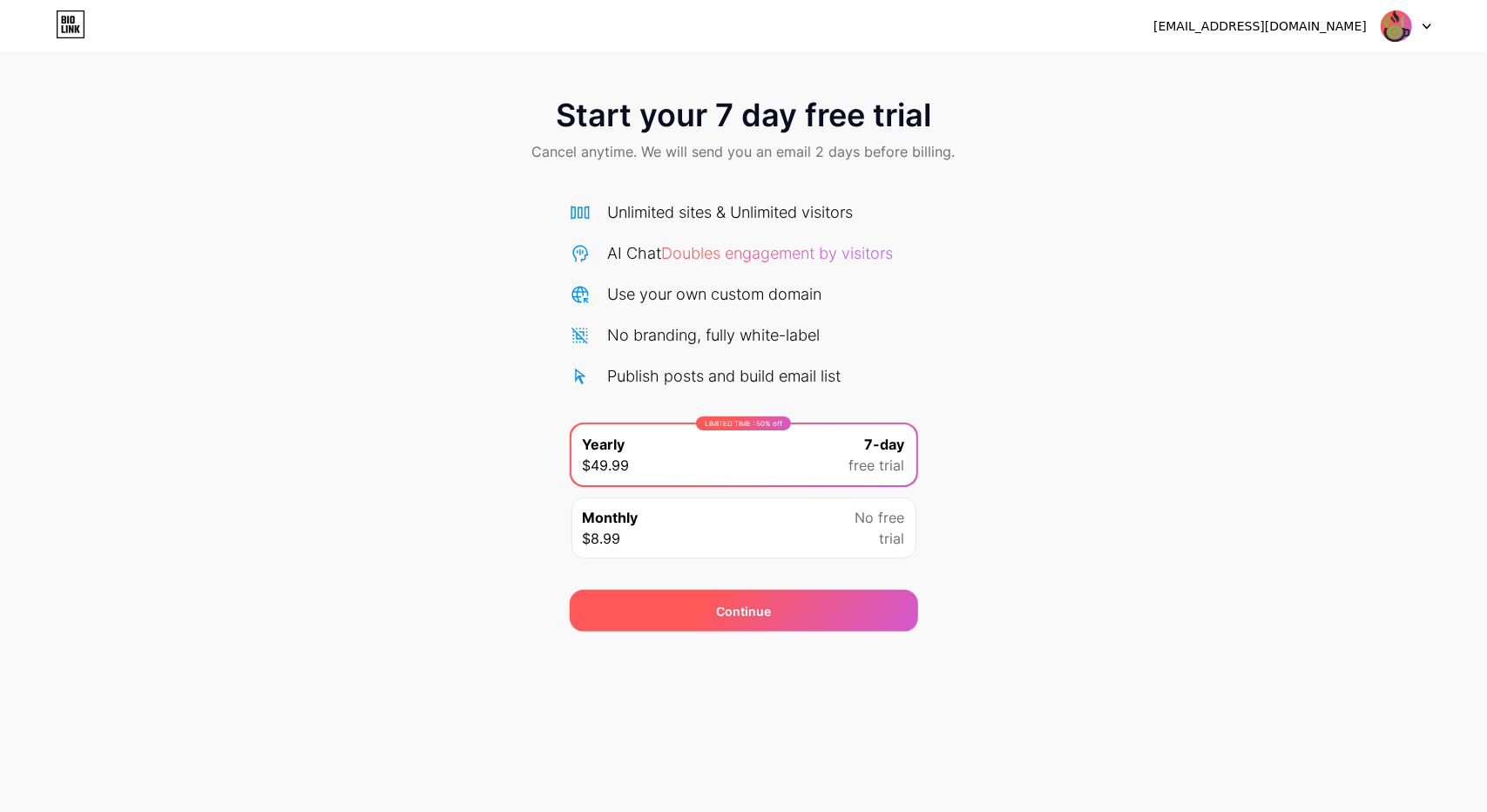
click at [804, 610] on div "Continue" at bounding box center [744, 610] width 349 height 41
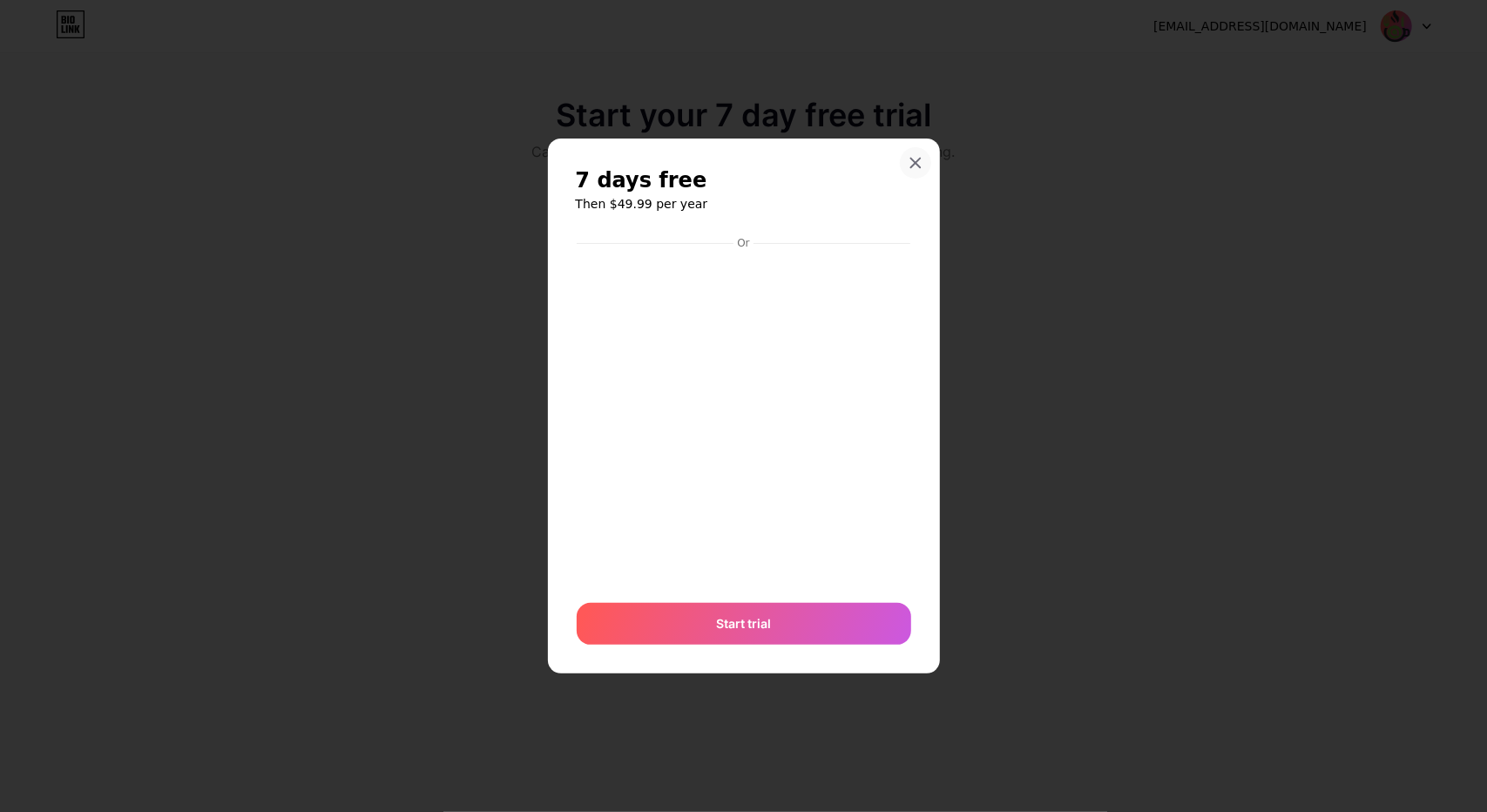
click at [920, 164] on icon at bounding box center [916, 163] width 14 height 14
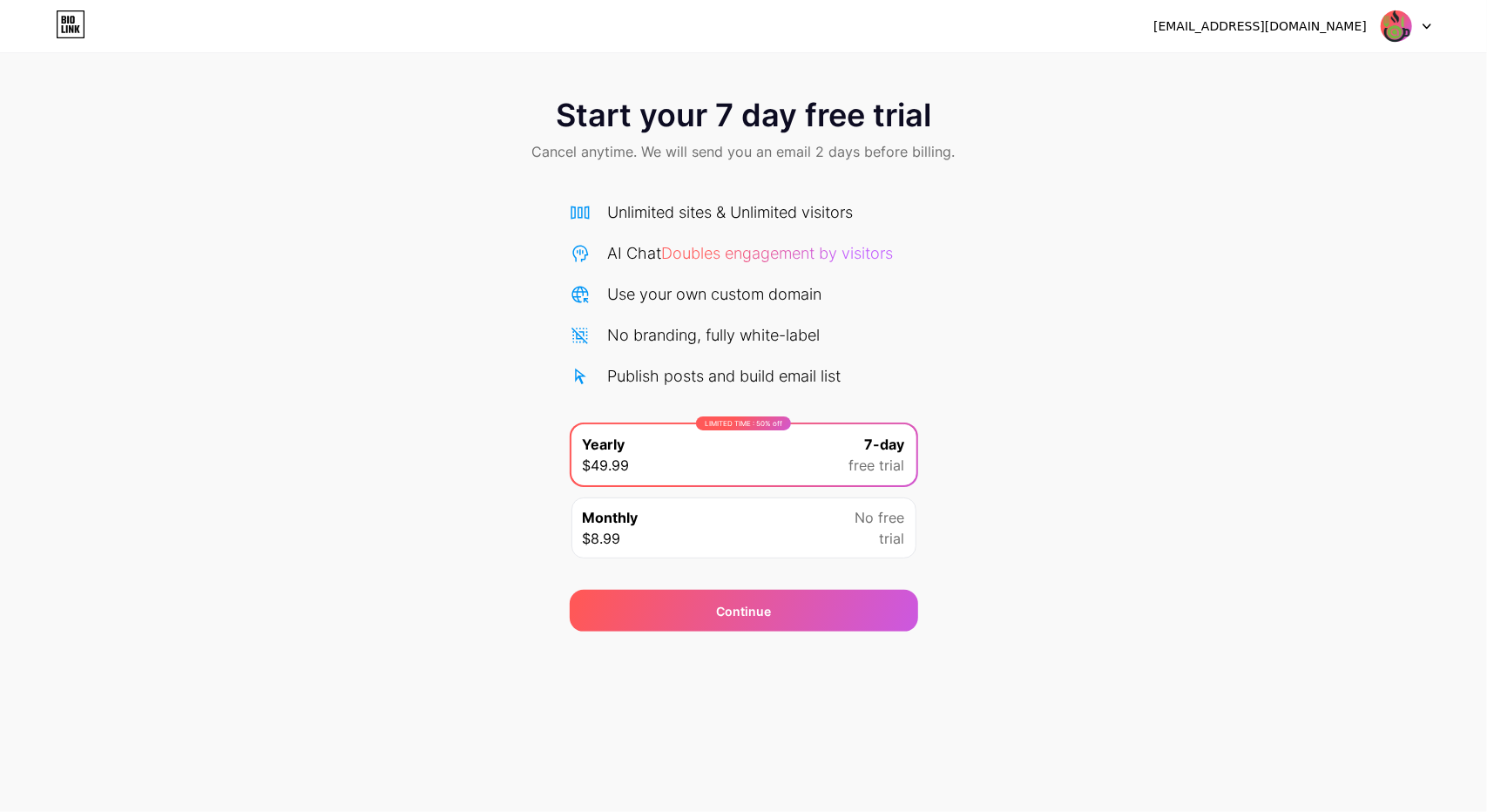
click at [76, 21] on icon at bounding box center [70, 24] width 30 height 28
click at [1413, 29] on span at bounding box center [1396, 25] width 33 height 33
click at [1225, 22] on div "[EMAIL_ADDRESS][DOMAIN_NAME]" at bounding box center [1260, 26] width 213 height 18
click at [963, 234] on div "Start your 7 day free trial Cancel anytime. We will send you an email 2 days be…" at bounding box center [744, 355] width 1487 height 552
click at [1425, 23] on icon at bounding box center [1426, 26] width 8 height 6
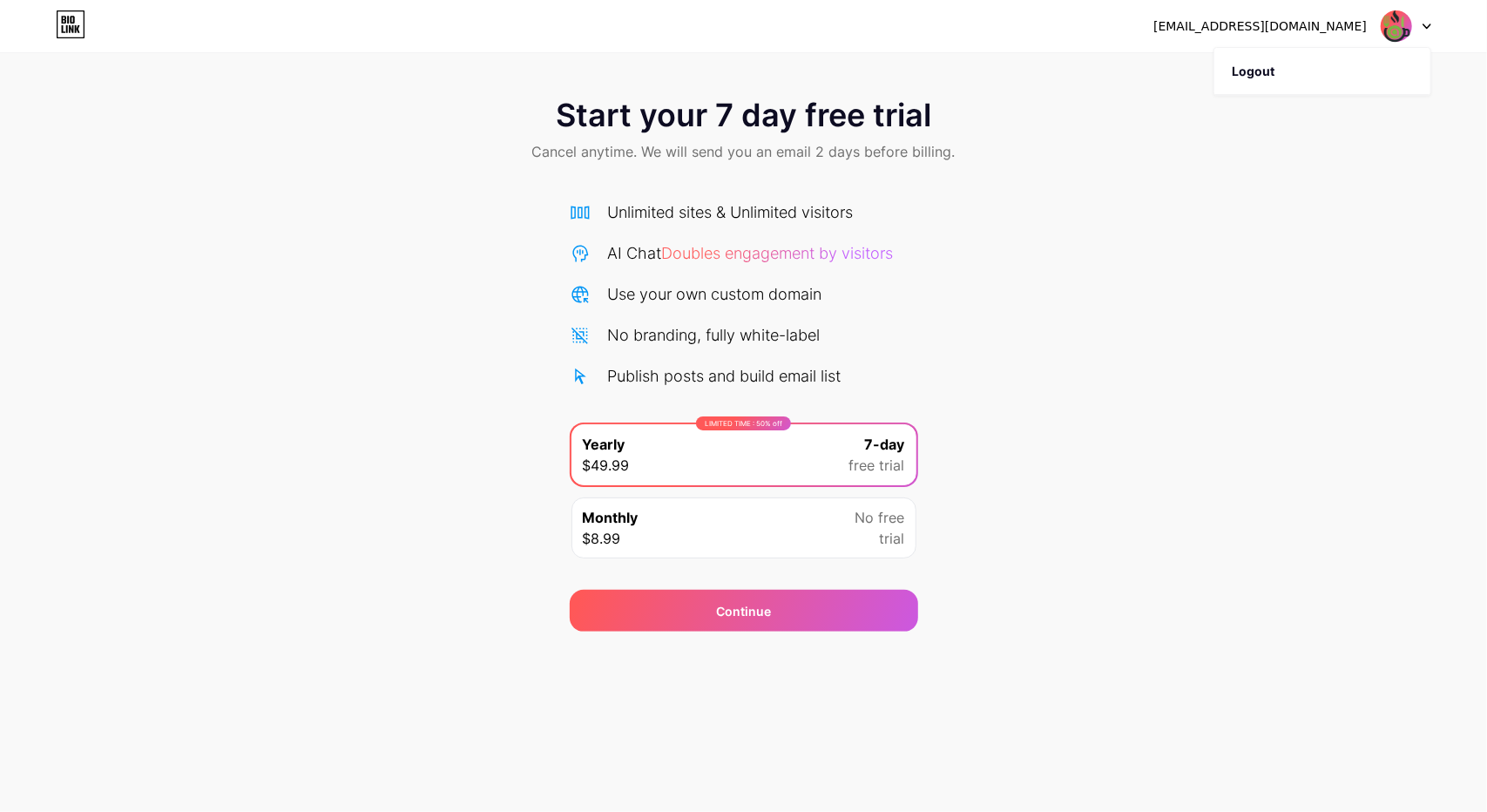
click at [1277, 352] on div "Start your 7 day free trial Cancel anytime. We will send you an email 2 days be…" at bounding box center [744, 355] width 1487 height 552
click at [1417, 30] on div at bounding box center [1406, 25] width 51 height 31
click at [1071, 321] on div "Start your 7 day free trial Cancel anytime. We will send you an email 2 days be…" at bounding box center [744, 355] width 1487 height 552
click at [836, 536] on div "Monthly $8.99 No free trial" at bounding box center [744, 527] width 345 height 61
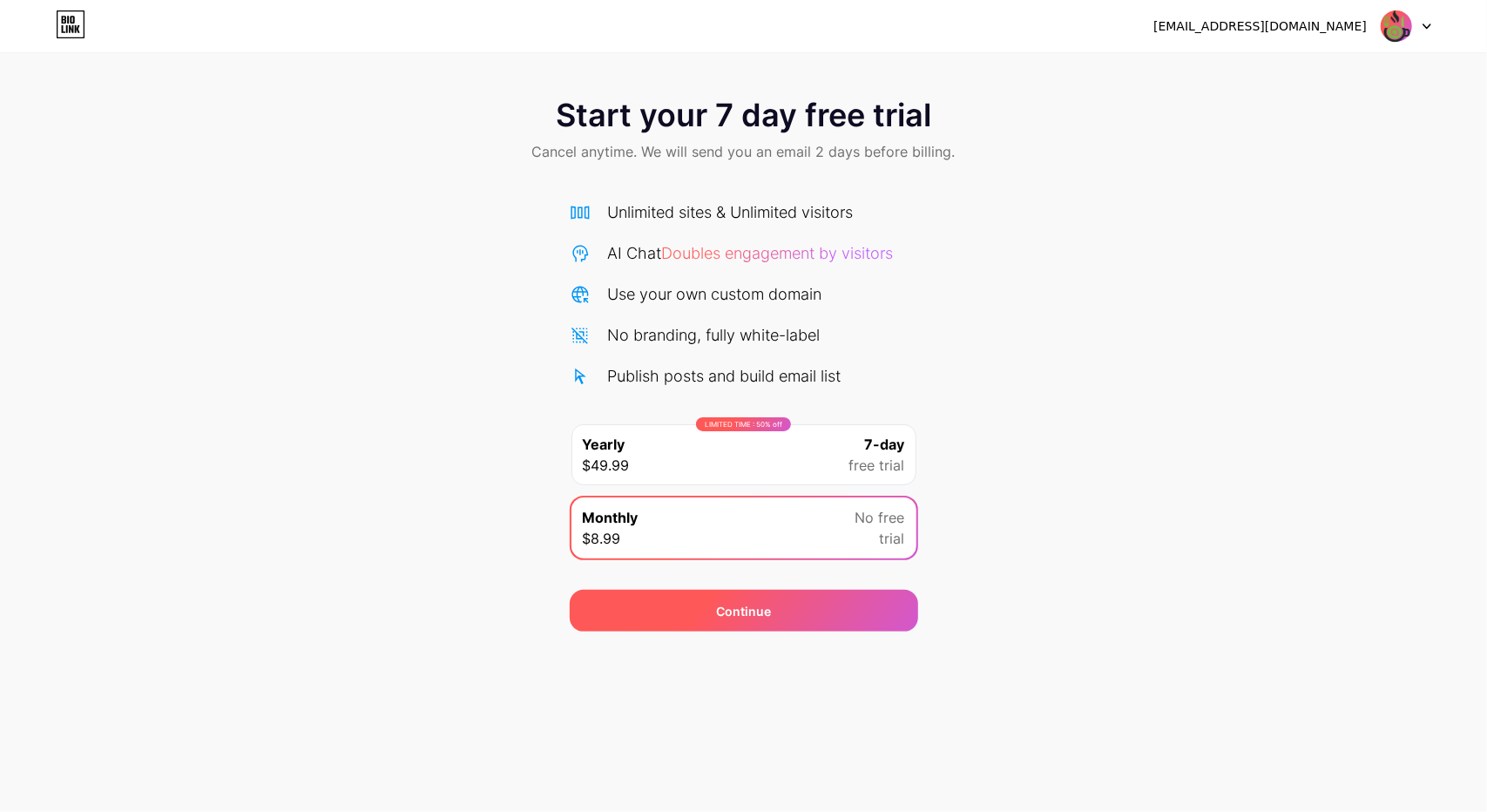
click at [802, 601] on div "Continue" at bounding box center [744, 610] width 349 height 41
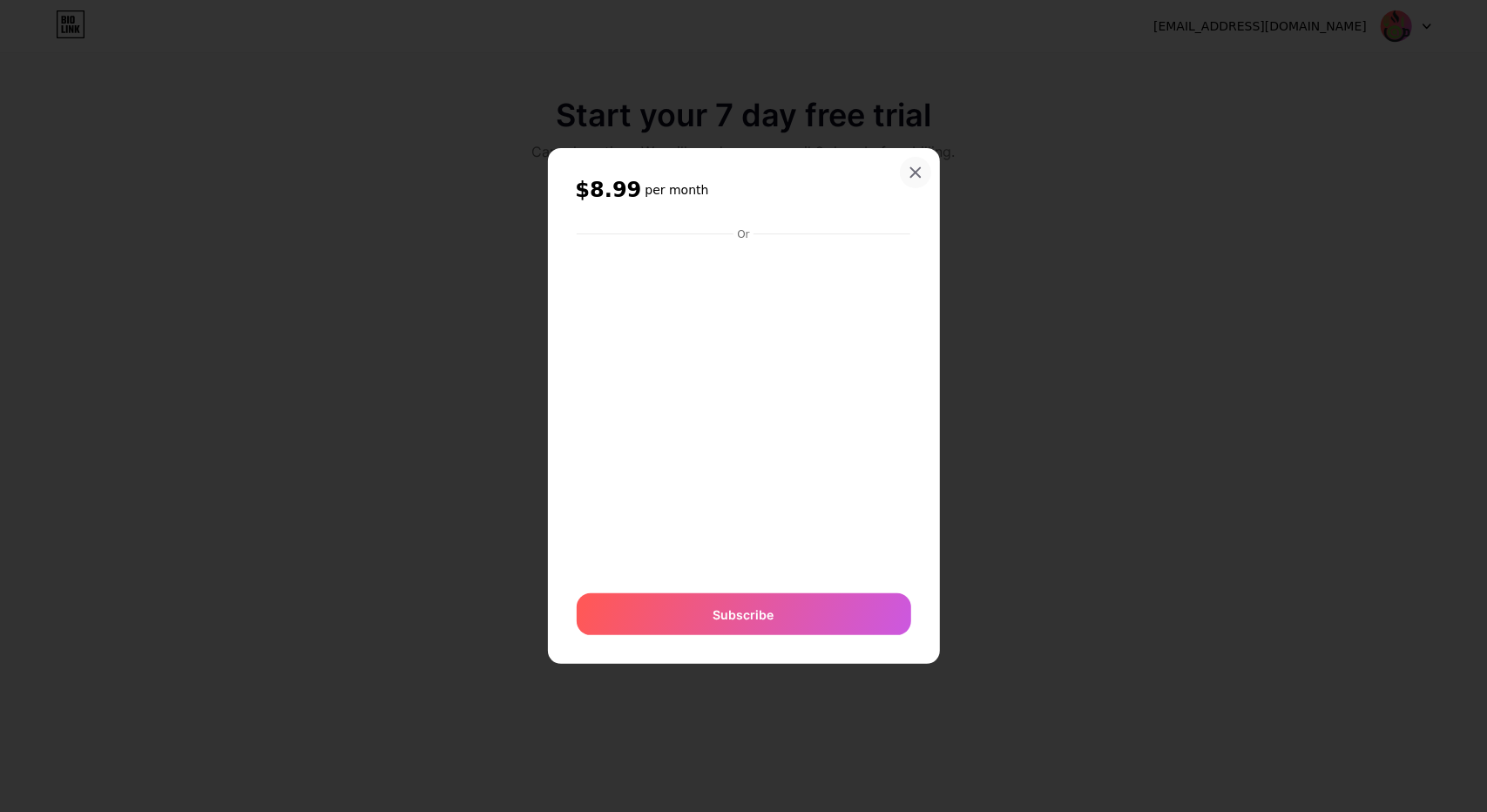
click at [916, 173] on icon at bounding box center [915, 173] width 9 height 9
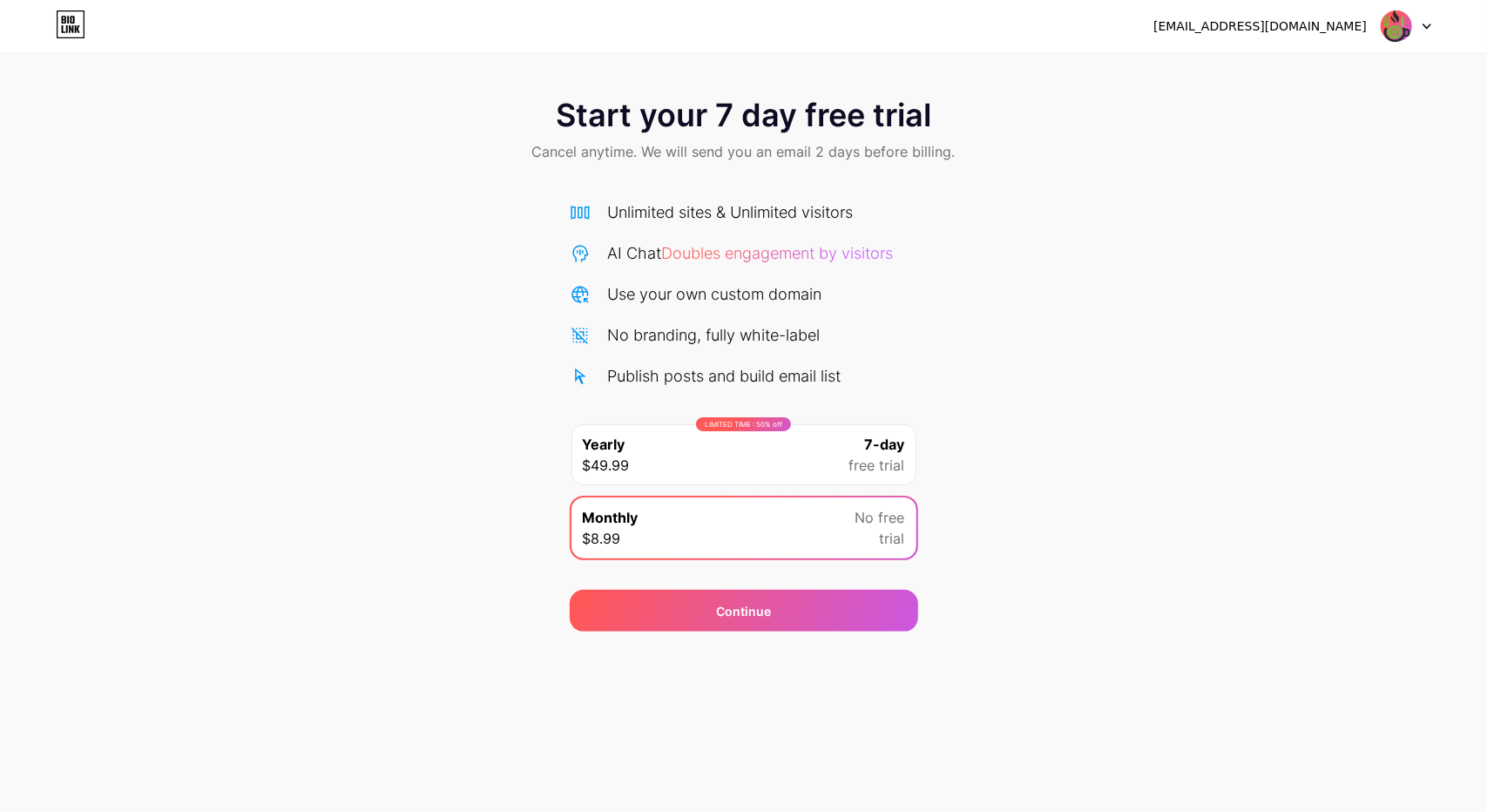
click at [792, 474] on div "LIMITED TIME : 50% off Yearly $49.99 7-day free trial" at bounding box center [744, 454] width 345 height 61
click at [1423, 24] on icon at bounding box center [1426, 26] width 7 height 5
click at [1326, 29] on div "[EMAIL_ADDRESS][DOMAIN_NAME]" at bounding box center [1260, 26] width 213 height 18
click at [74, 30] on icon at bounding box center [70, 24] width 30 height 28
